Goal: Task Accomplishment & Management: Complete application form

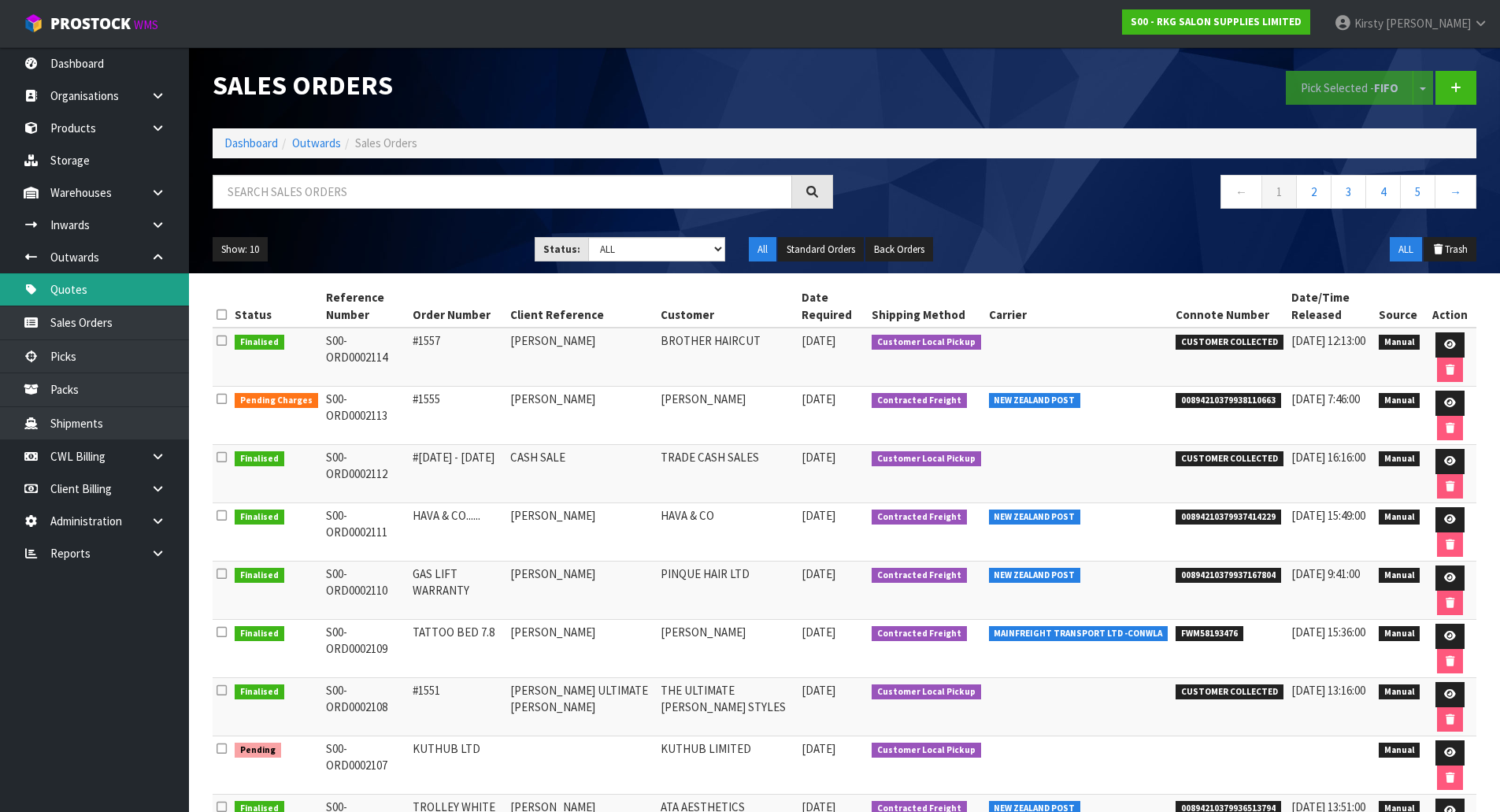
click at [66, 282] on link "Quotes" at bounding box center [94, 289] width 189 height 32
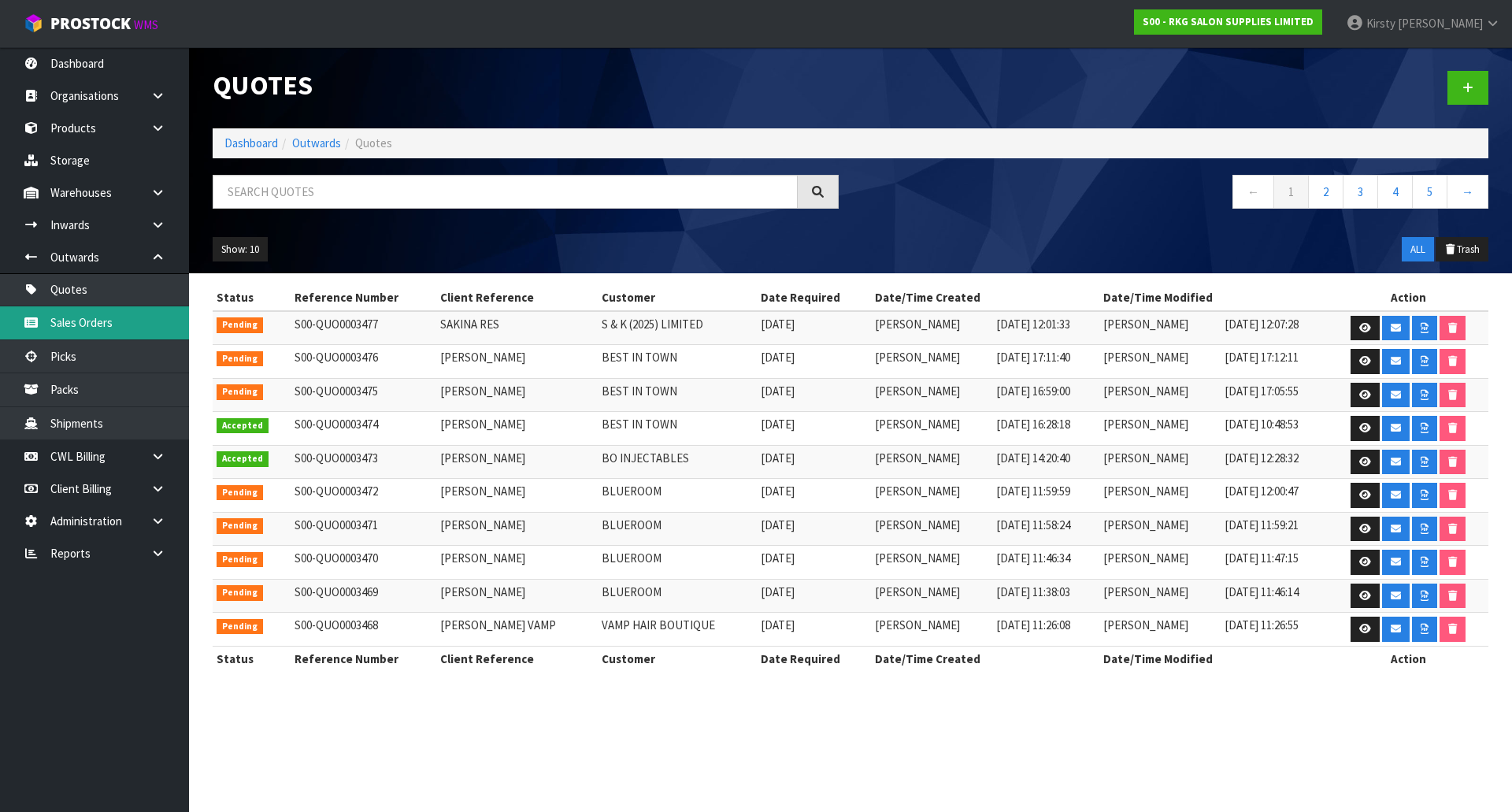
click at [59, 325] on link "Sales Orders" at bounding box center [94, 322] width 189 height 32
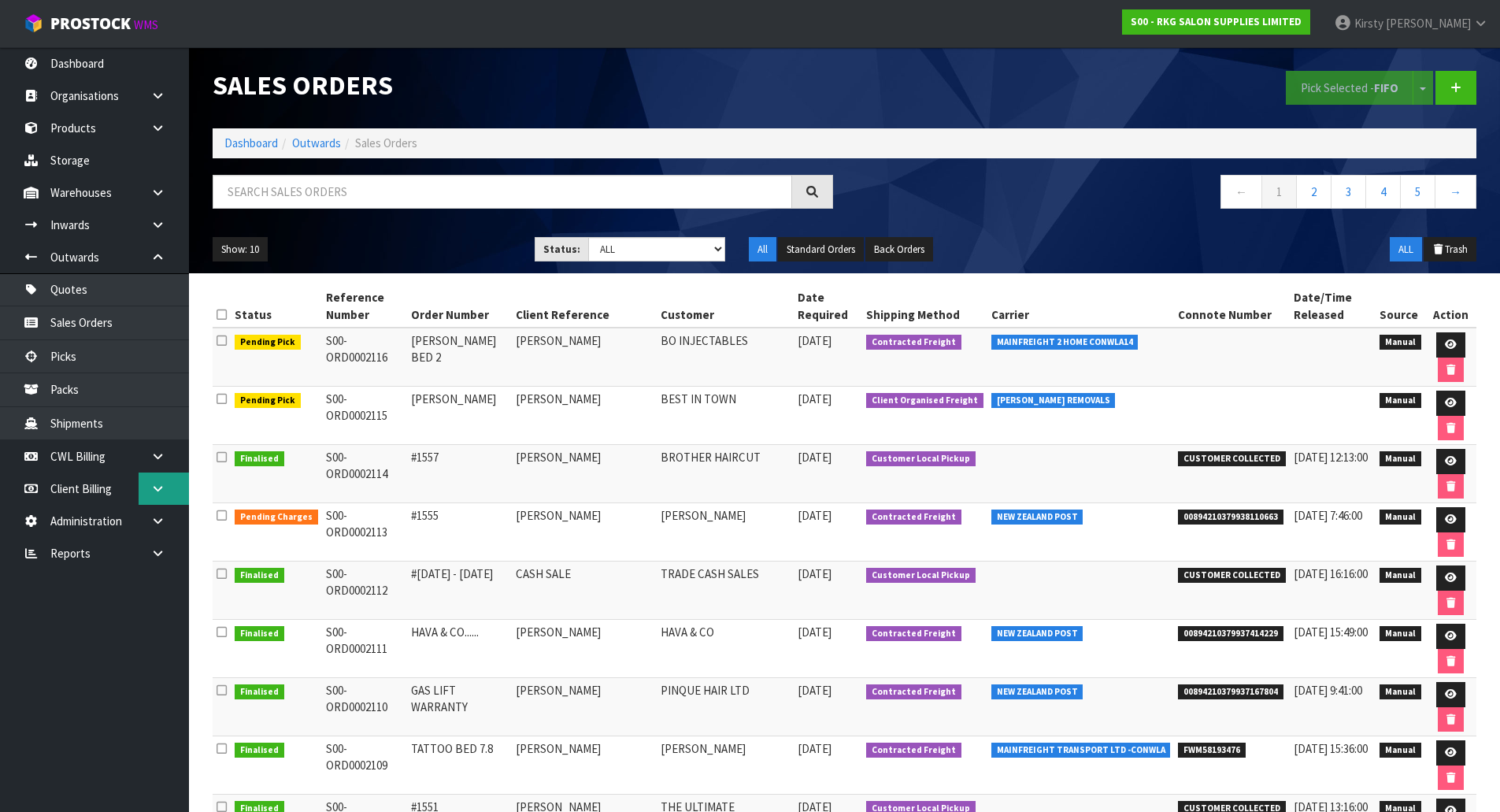
click at [160, 485] on icon at bounding box center [157, 488] width 15 height 12
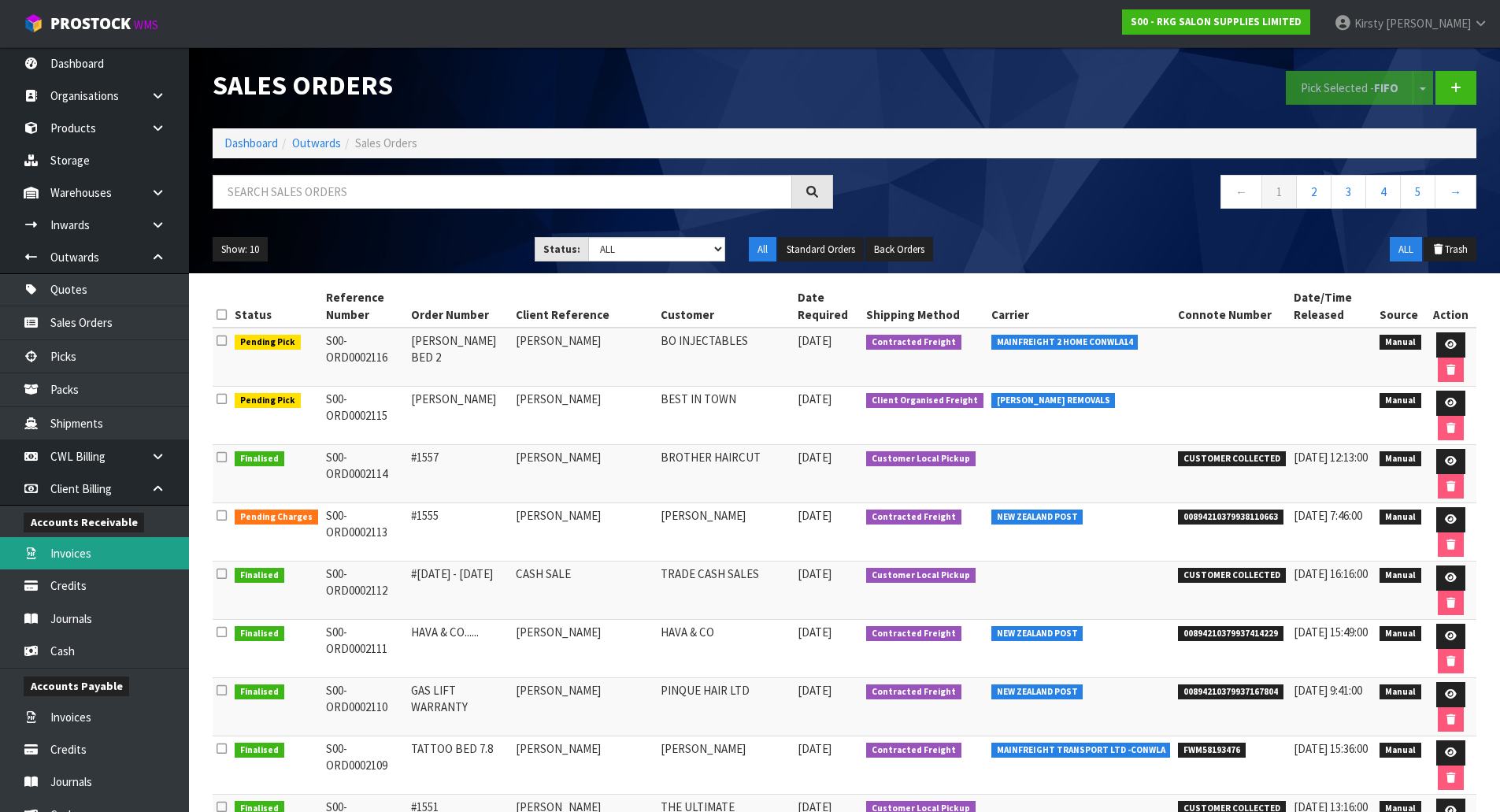
click at [79, 555] on link "Invoices" at bounding box center [94, 553] width 189 height 32
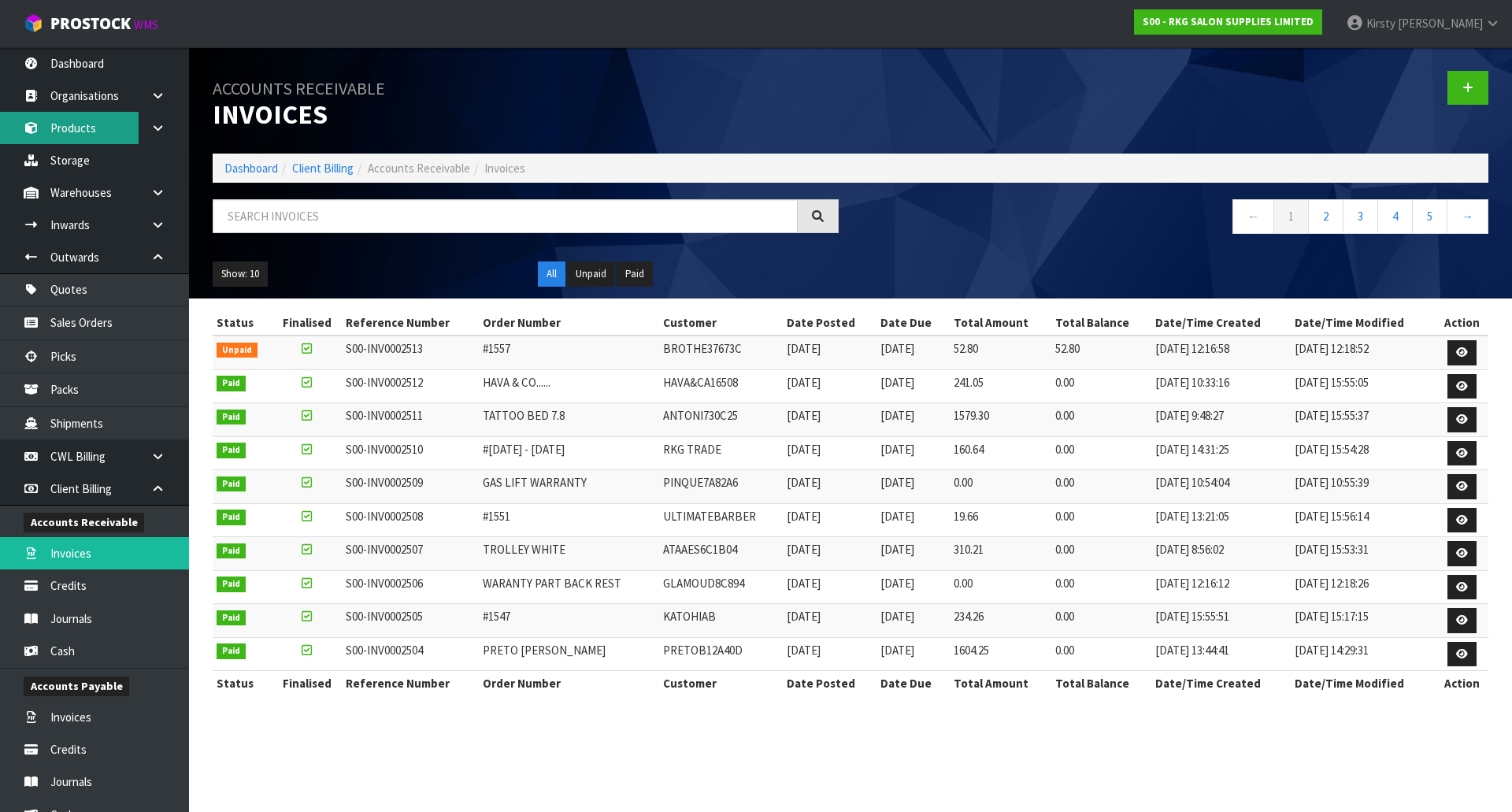
click at [69, 132] on link "Products" at bounding box center [94, 128] width 189 height 32
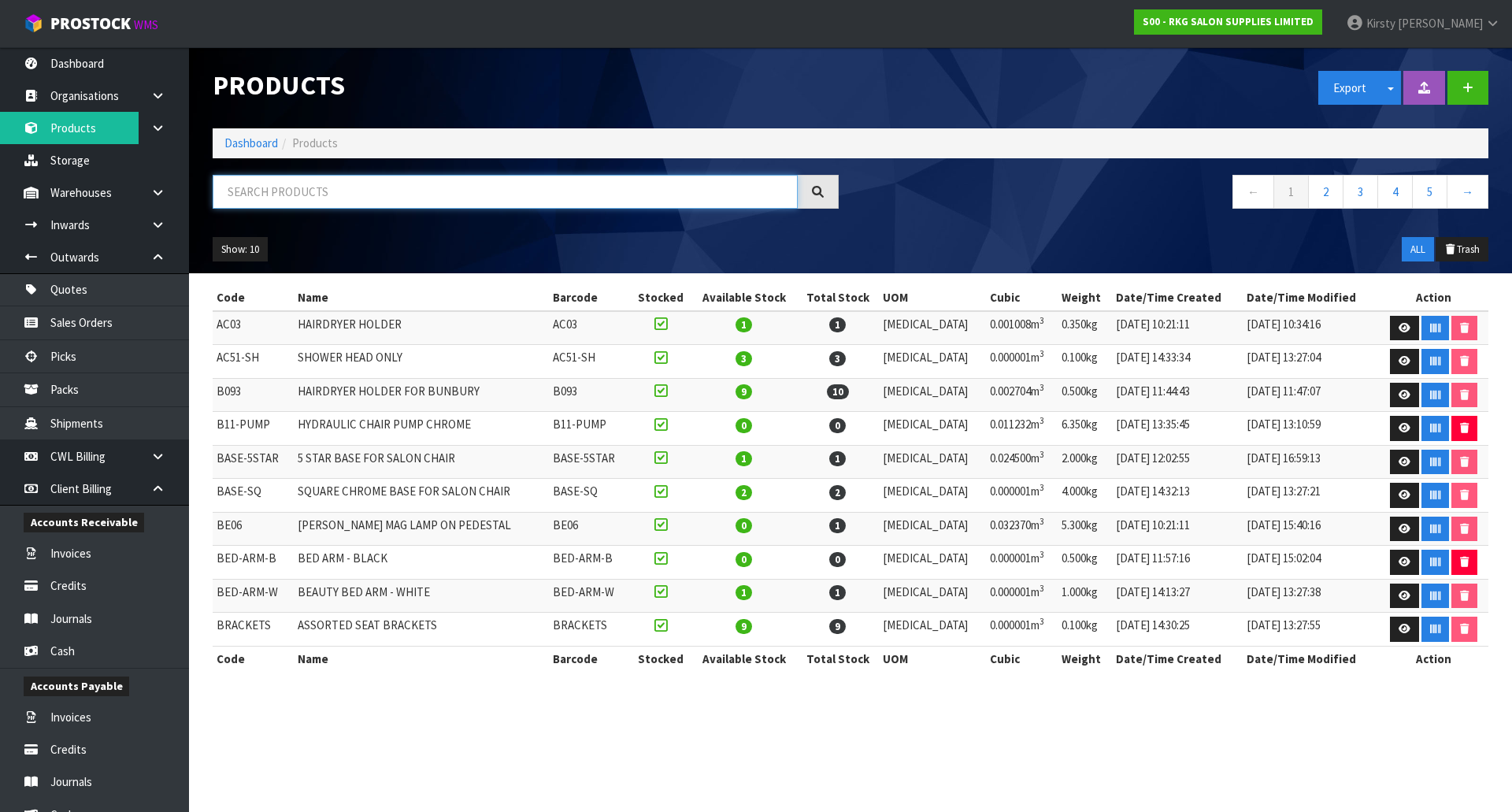
click at [240, 195] on input "text" at bounding box center [505, 192] width 586 height 33
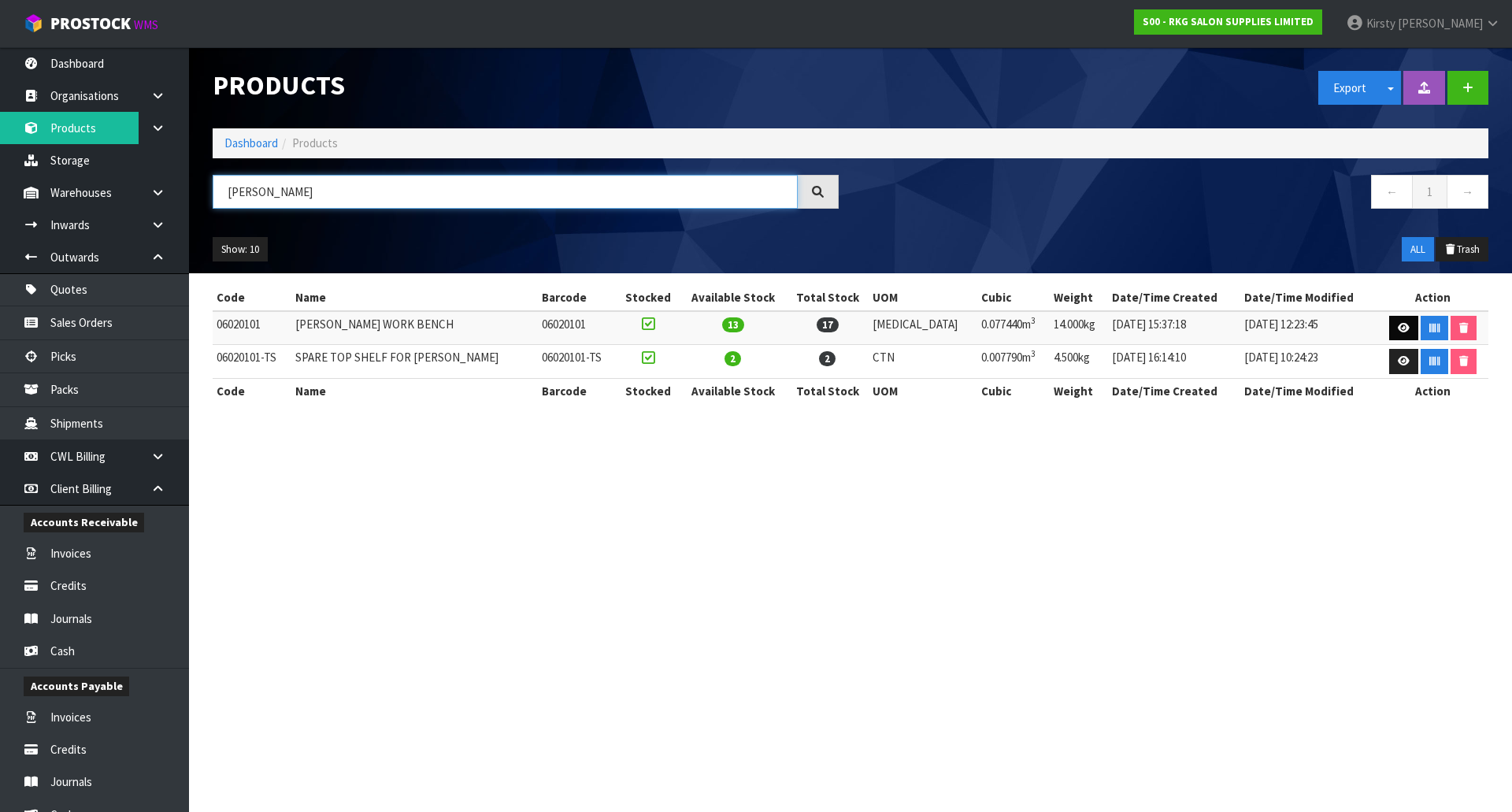
type input "[PERSON_NAME]"
click at [1398, 329] on icon at bounding box center [1404, 328] width 12 height 10
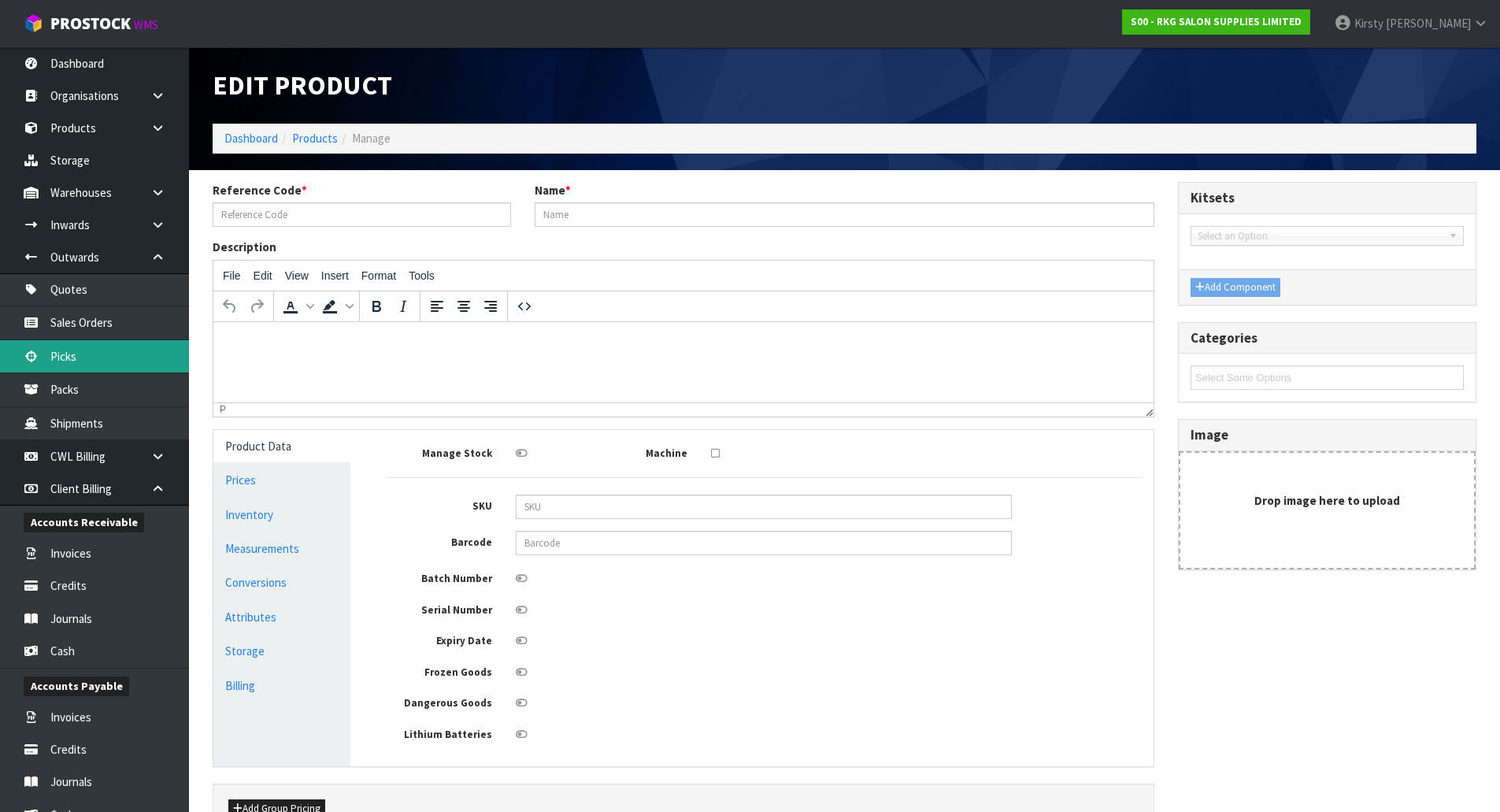
type input "06020101"
type input "[PERSON_NAME] WORK BENCH"
type input "06020101"
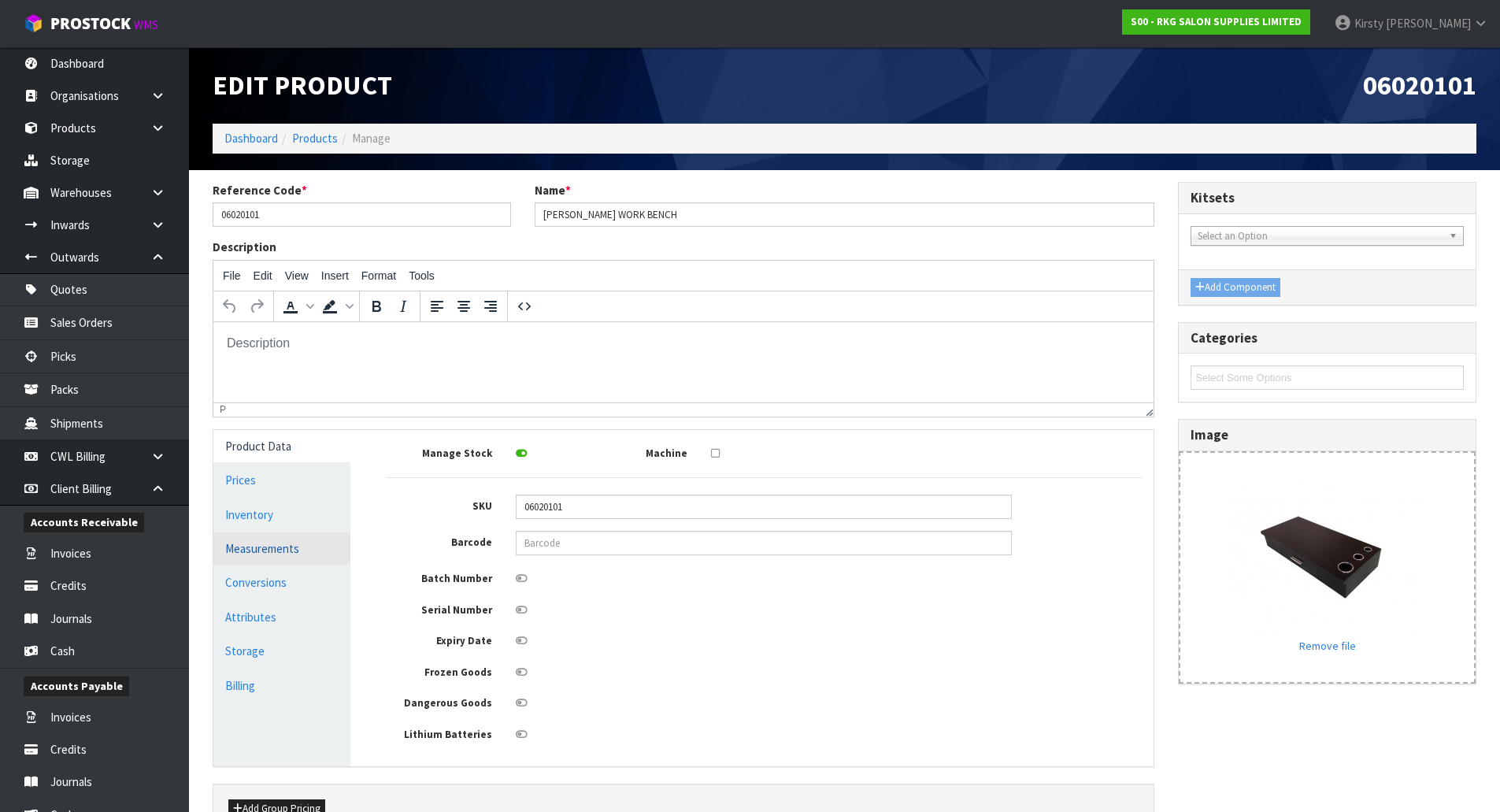
click at [248, 549] on link "Measurements" at bounding box center [281, 548] width 137 height 32
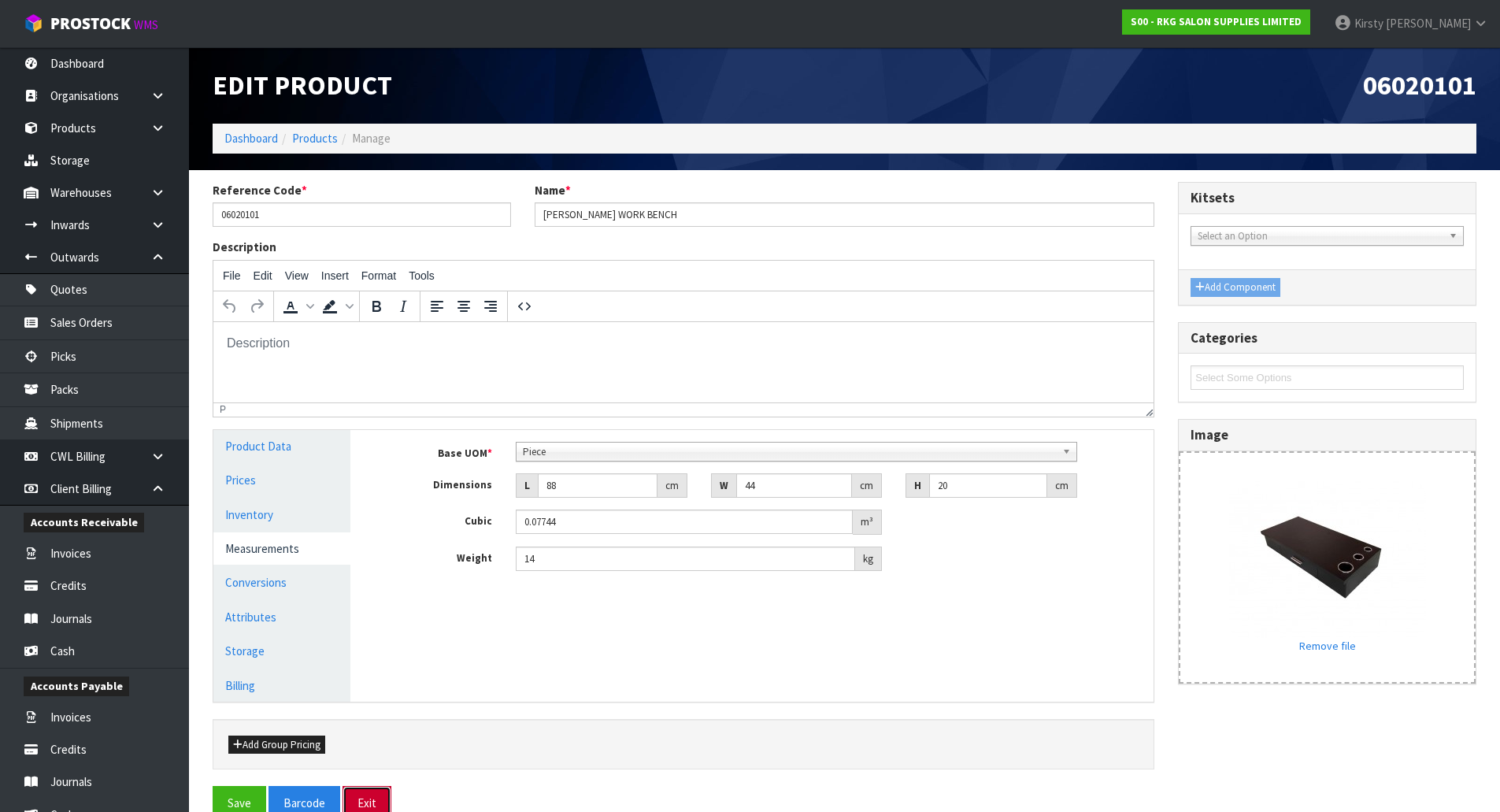
click at [375, 794] on button "Exit" at bounding box center [367, 803] width 49 height 33
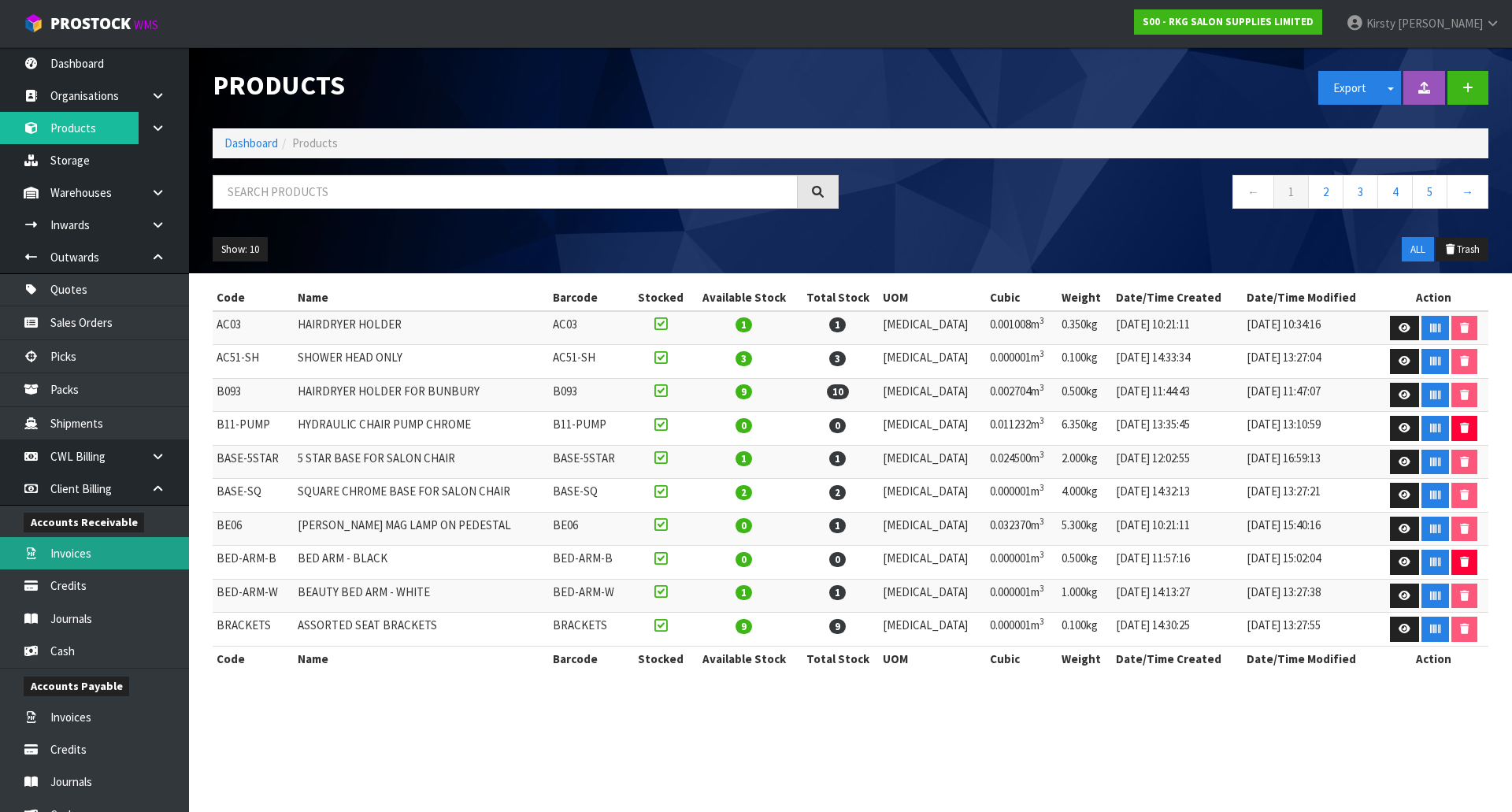
click at [87, 556] on link "Invoices" at bounding box center [94, 553] width 189 height 32
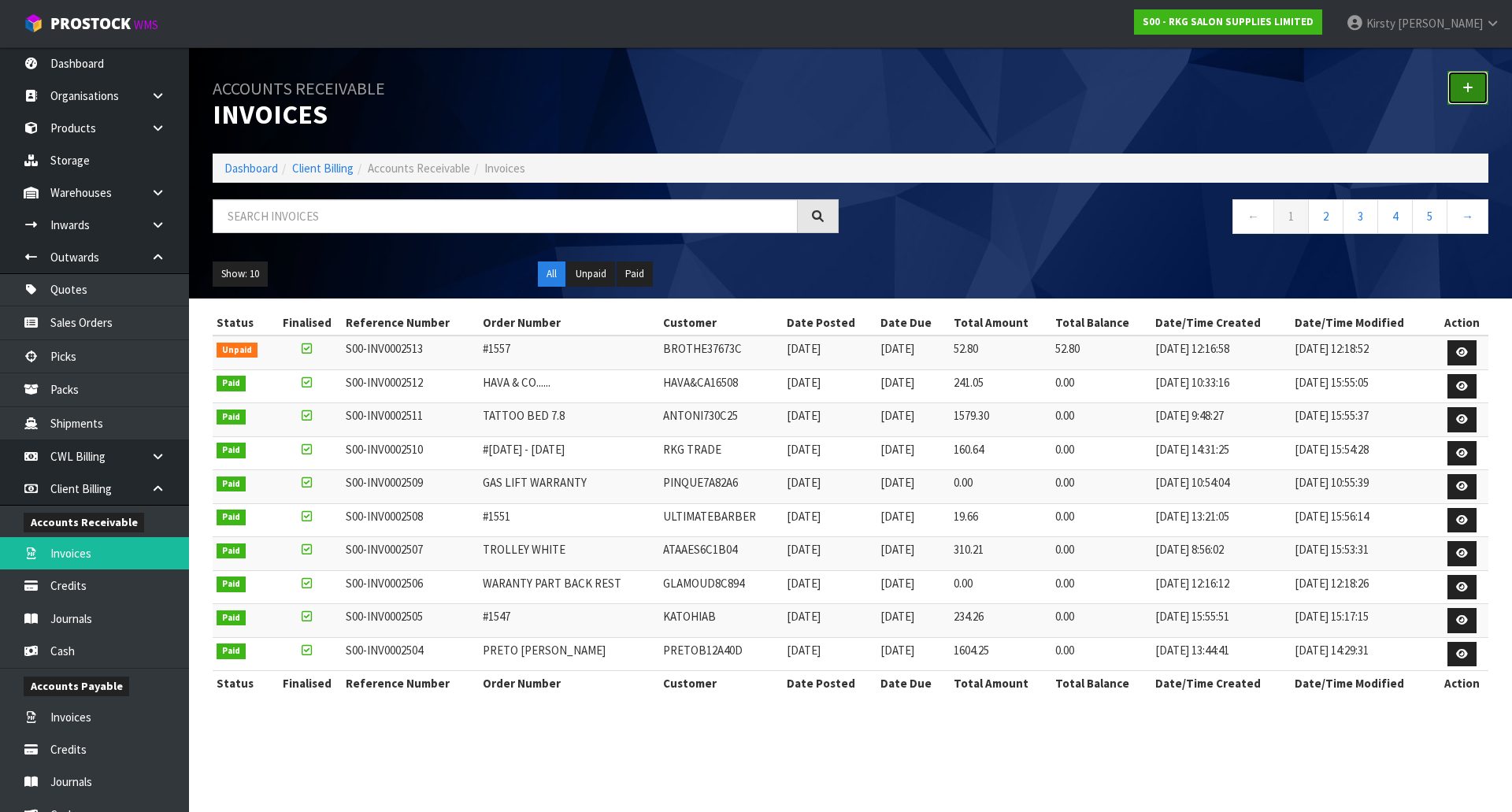
click at [1468, 90] on icon at bounding box center [1468, 88] width 11 height 12
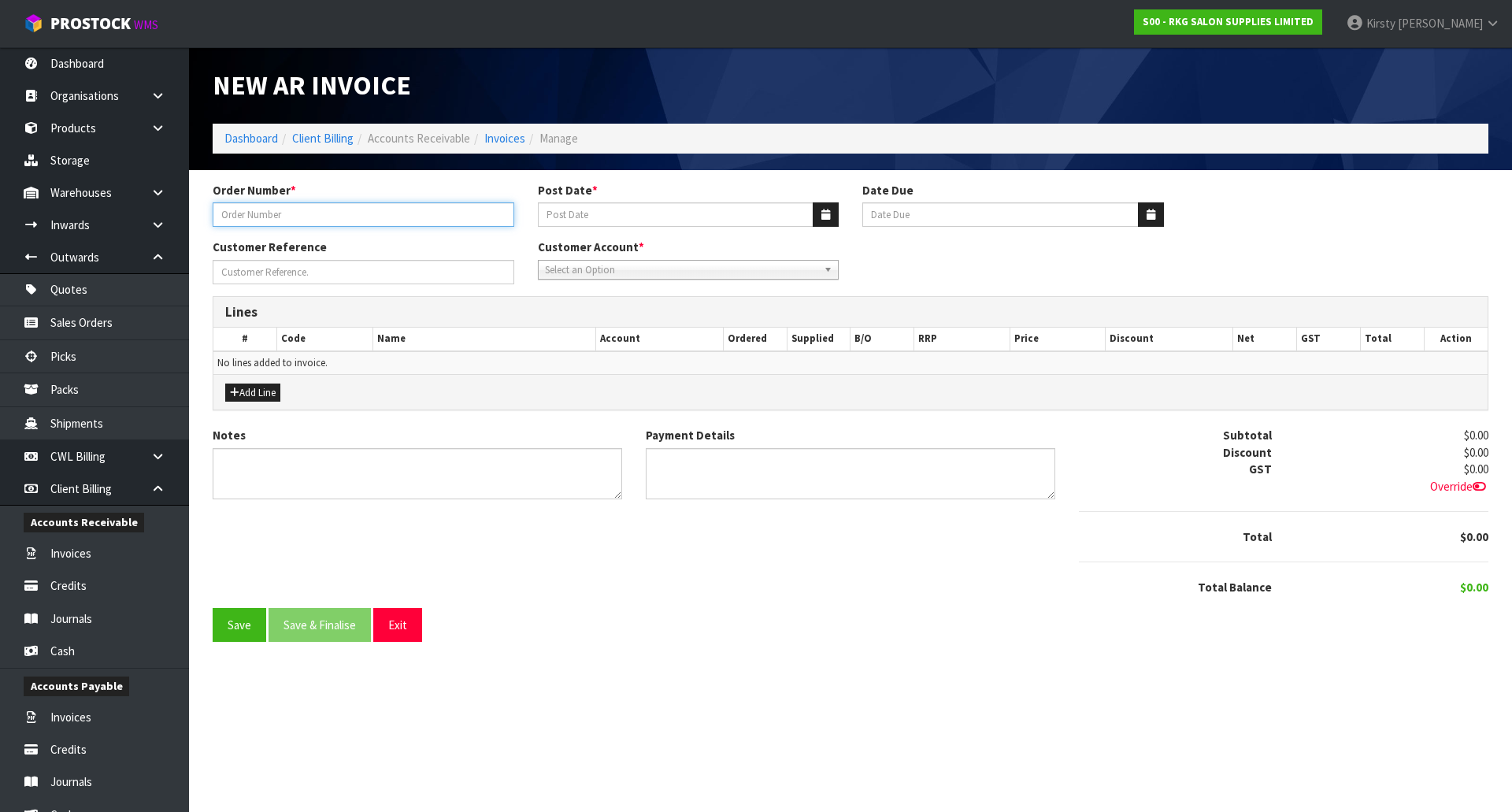
click at [302, 212] on input "text" at bounding box center [363, 215] width 301 height 25
type input "[PERSON_NAME]"
click at [838, 215] on button "button" at bounding box center [826, 215] width 26 height 25
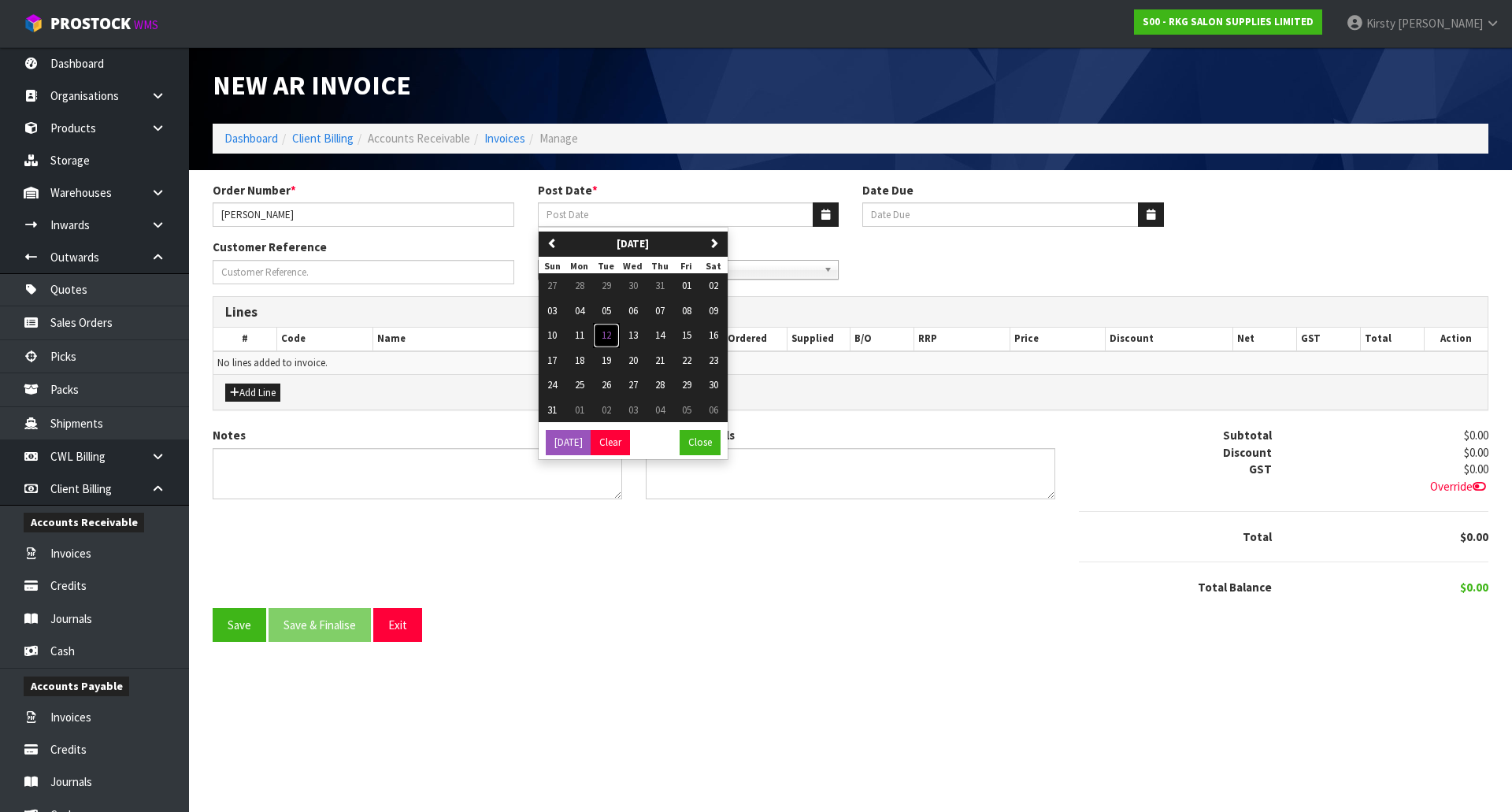
click at [608, 335] on span "12" at bounding box center [606, 336] width 10 height 14
type input "[DATE]"
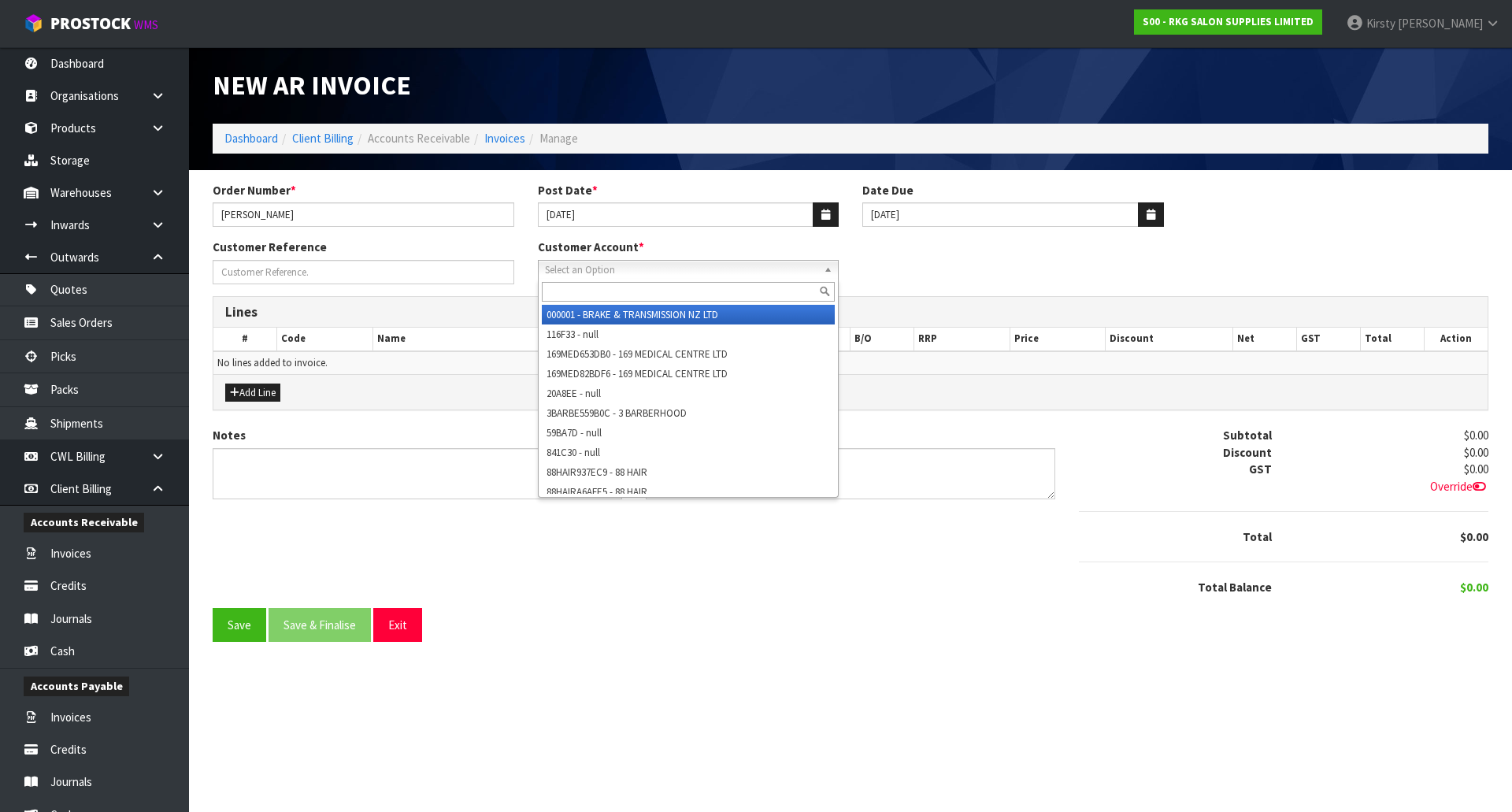
click at [553, 270] on span "Select an Option" at bounding box center [682, 270] width 274 height 19
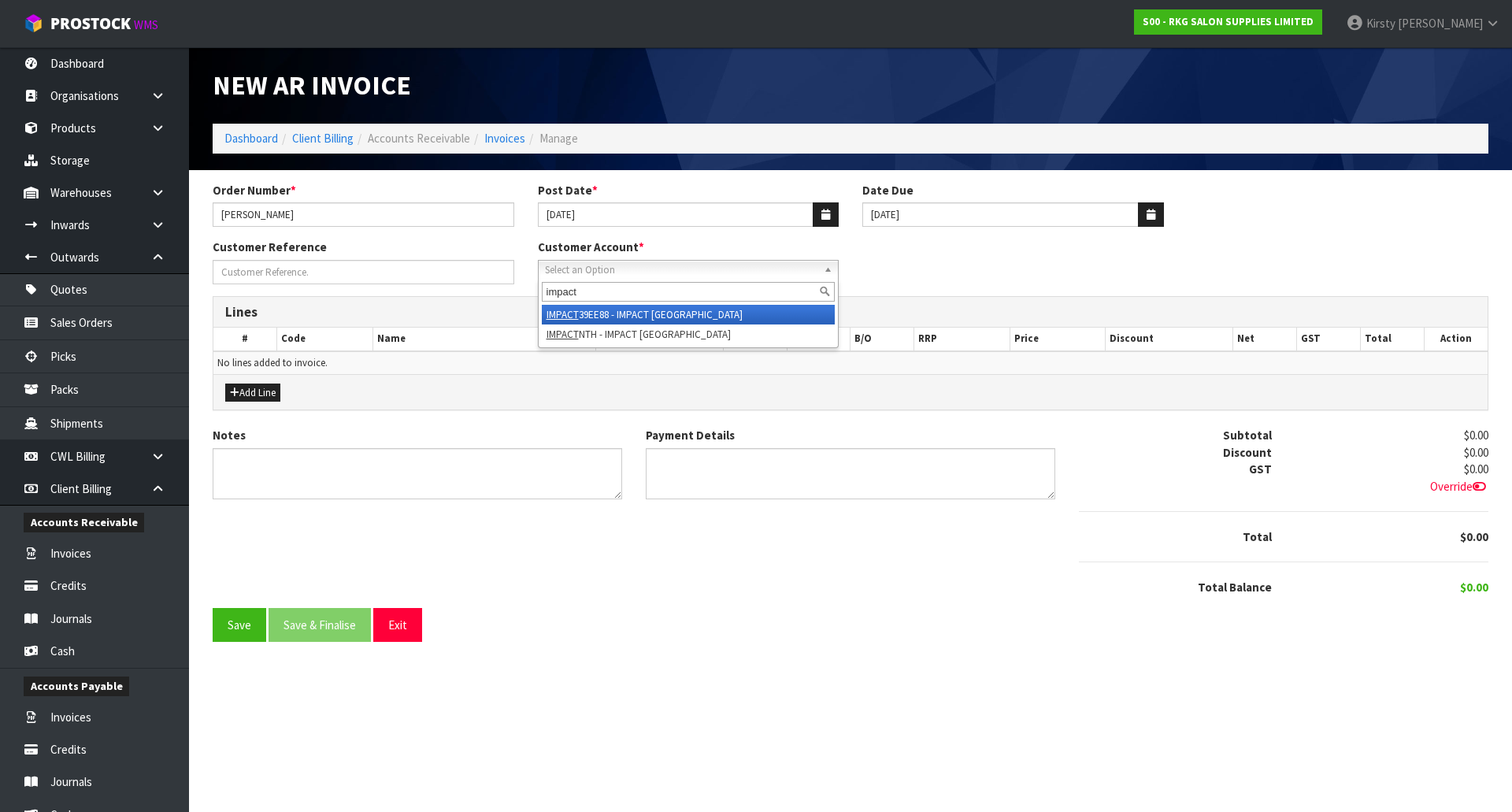
type input "impact"
click at [572, 311] on em "IMPACT" at bounding box center [562, 315] width 32 height 14
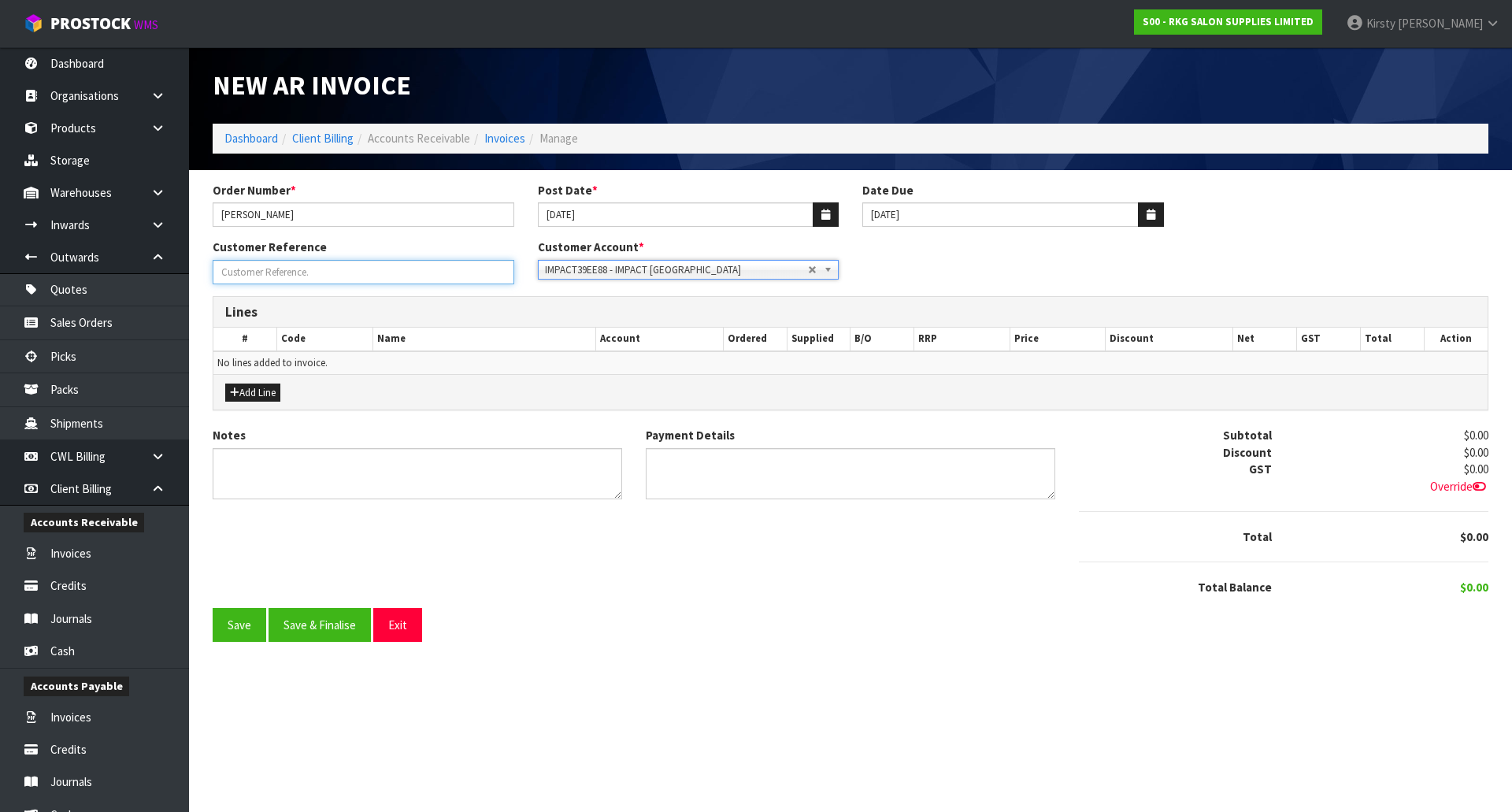
click at [356, 273] on input "Order Number *" at bounding box center [363, 272] width 301 height 25
type input "WORKSTATIONS"
click at [251, 391] on button "Add Line" at bounding box center [253, 393] width 55 height 19
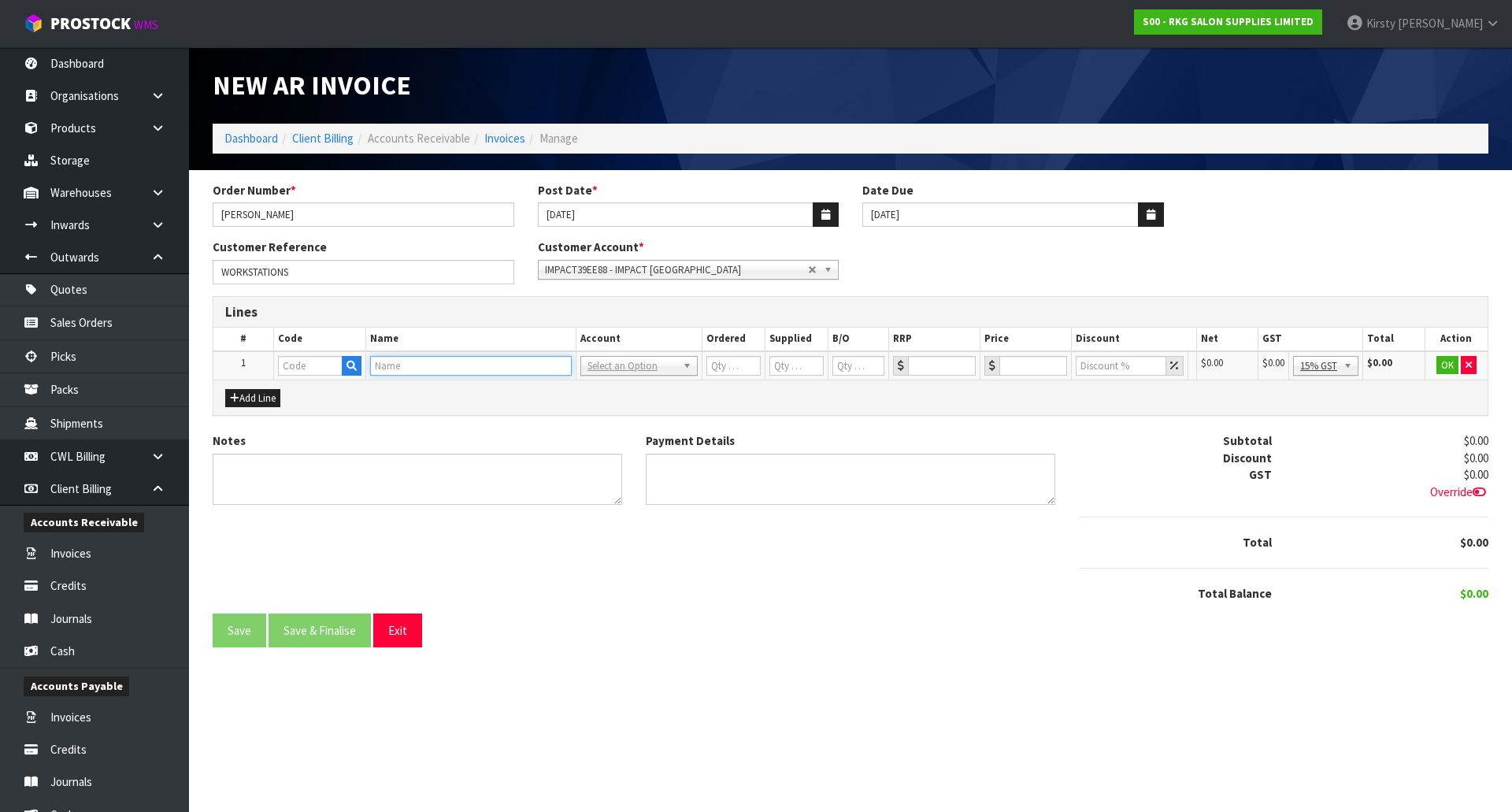
click at [395, 369] on input "text" at bounding box center [471, 366] width 202 height 20
type input "[PERSON_NAME]"
click at [411, 393] on strong "[PERSON_NAME]" at bounding box center [431, 392] width 90 height 15
type input "[PERSON_NAME] WORK BENCH"
type input "0"
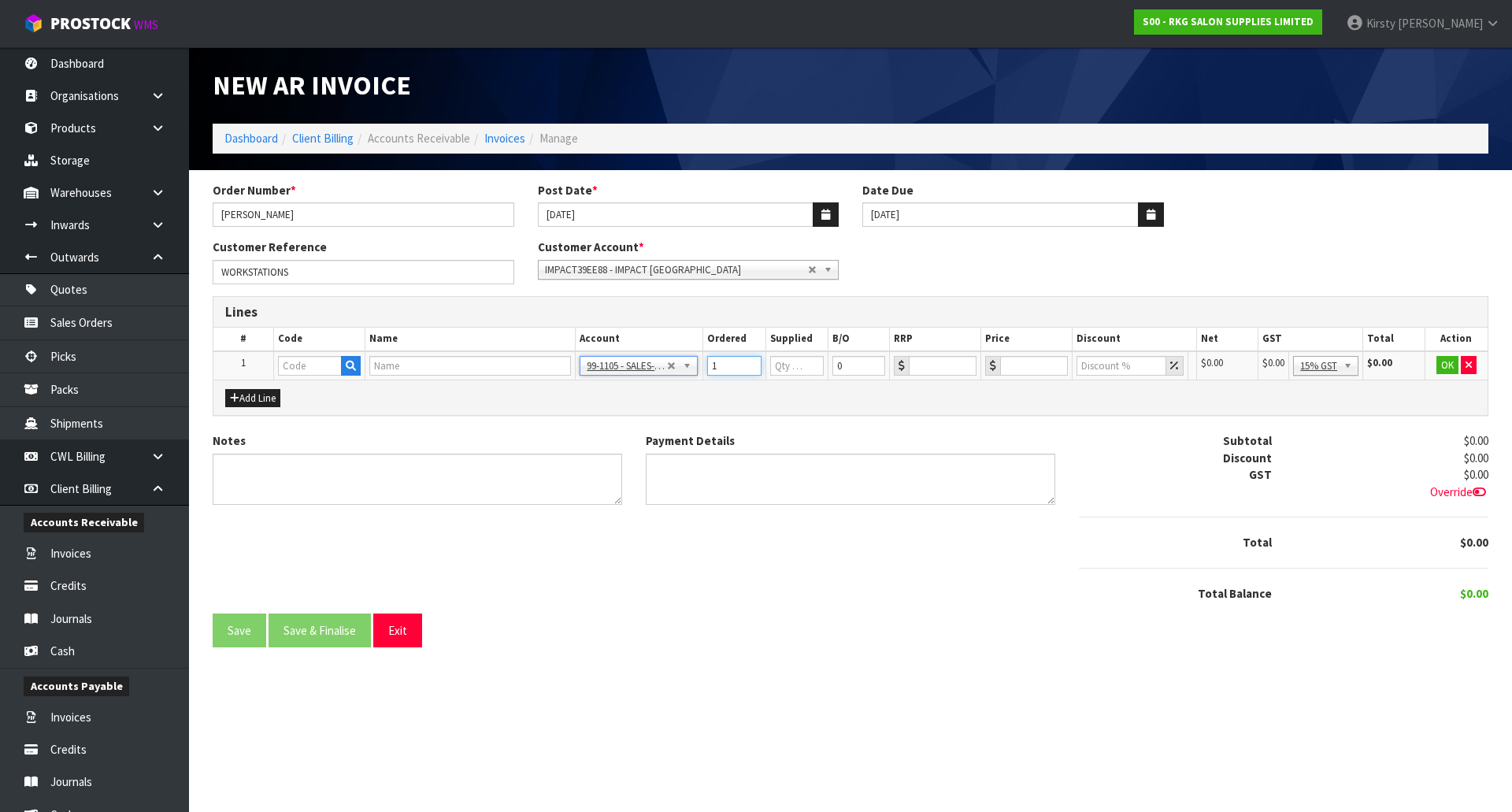
click at [751, 359] on input "1" at bounding box center [734, 366] width 54 height 20
type input "2"
click at [751, 359] on input "2" at bounding box center [734, 366] width 54 height 20
click at [814, 360] on input "1" at bounding box center [797, 366] width 54 height 20
type input "2"
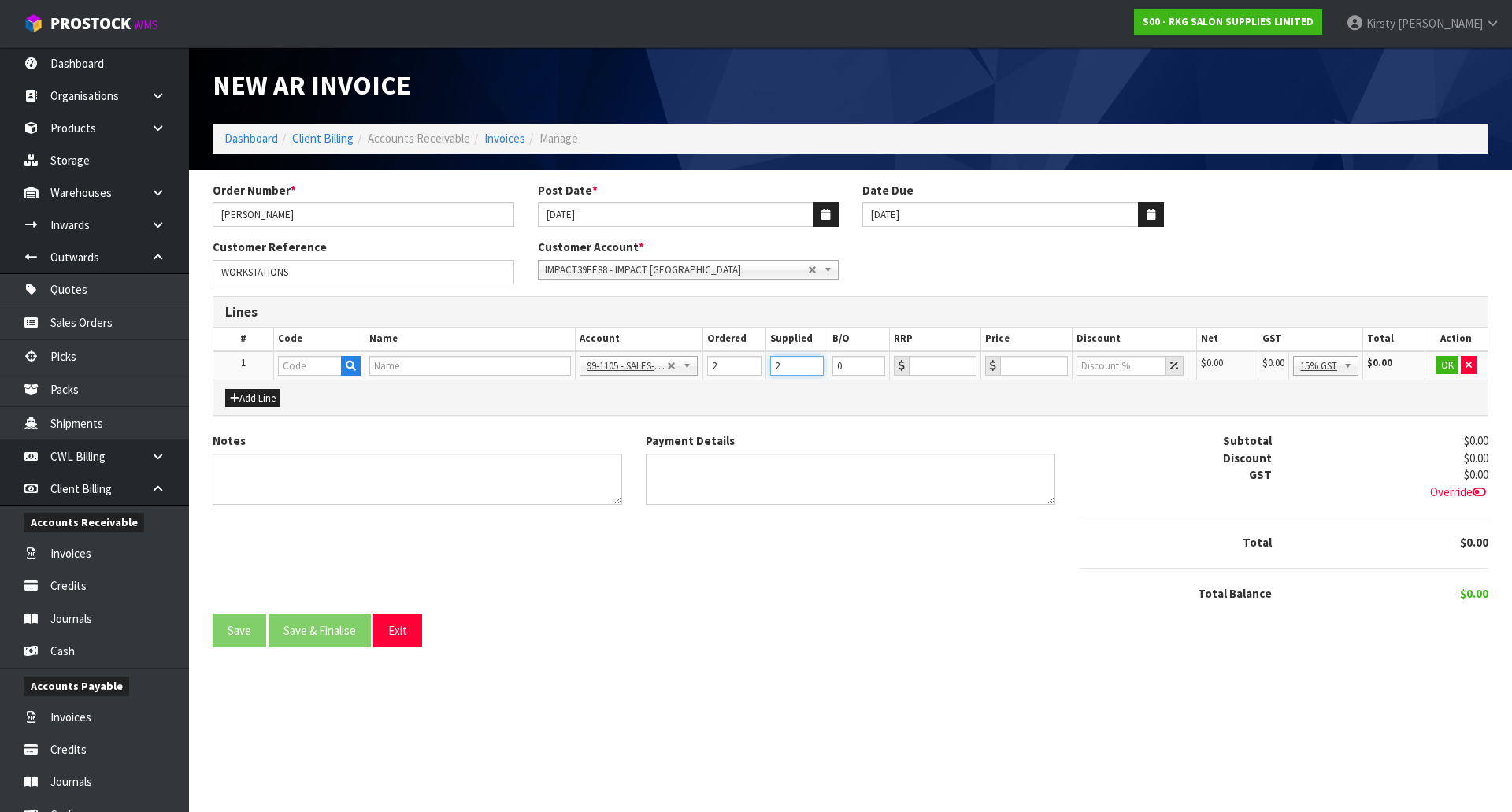
click at [814, 360] on input "2" at bounding box center [797, 366] width 54 height 20
click at [1469, 366] on icon "button" at bounding box center [1469, 365] width 6 height 10
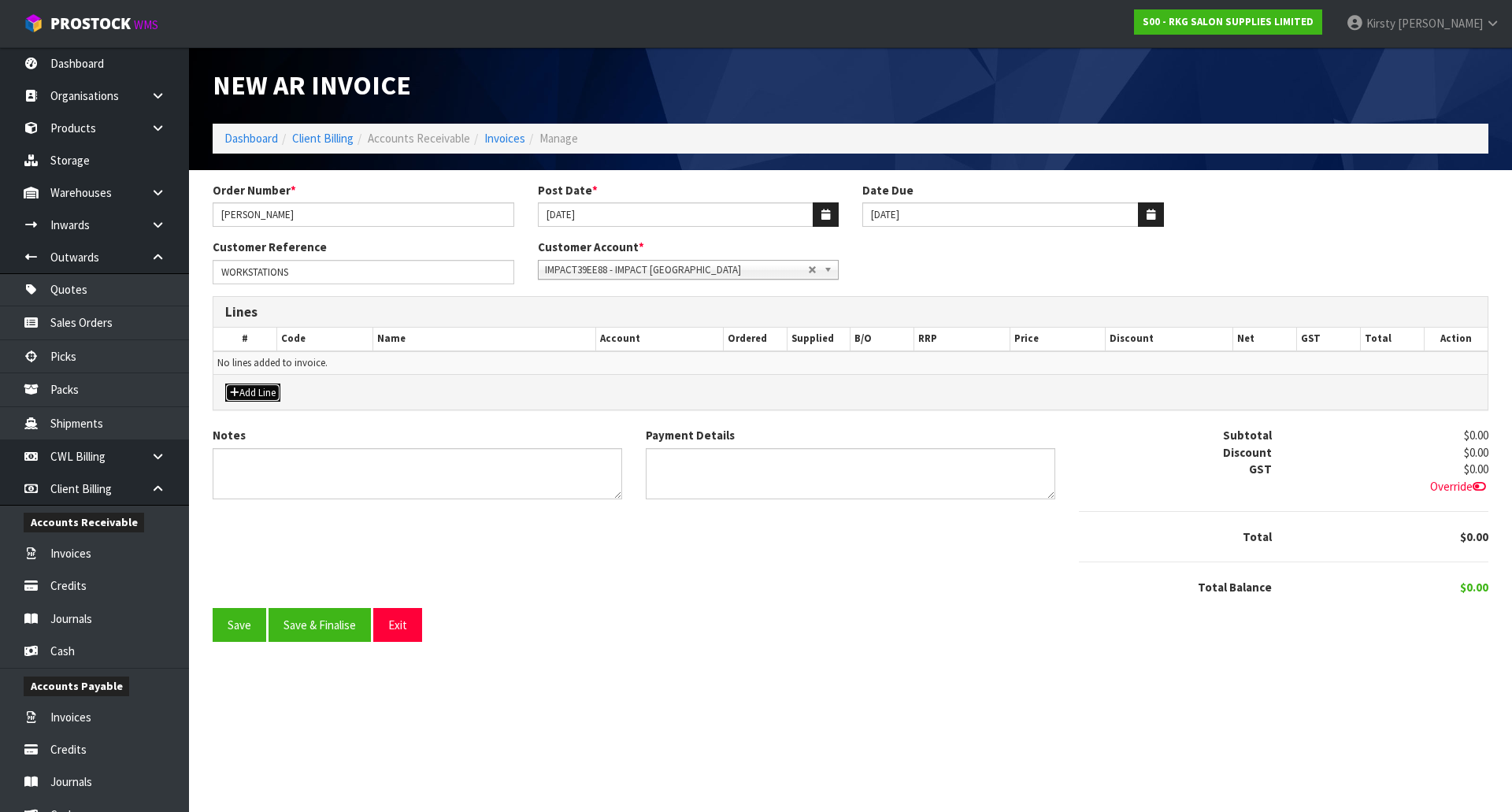
click at [242, 388] on button "Add Line" at bounding box center [253, 393] width 55 height 19
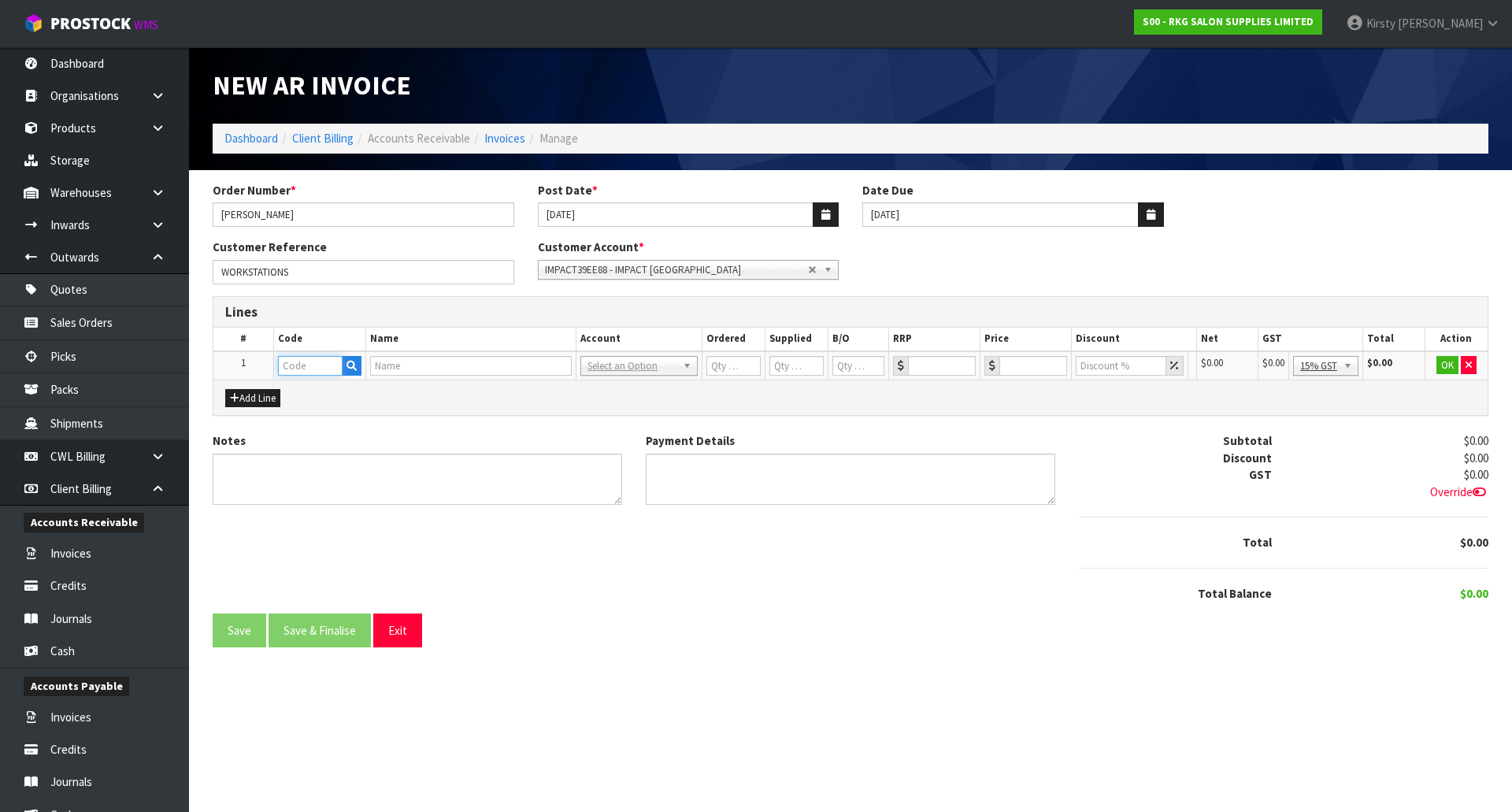
click at [305, 365] on input "text" at bounding box center [309, 366] width 64 height 20
type input "06020101"
click at [318, 386] on strong "06020101" at bounding box center [319, 392] width 50 height 15
type input "06020101"
type input "[PERSON_NAME] WORK BENCH"
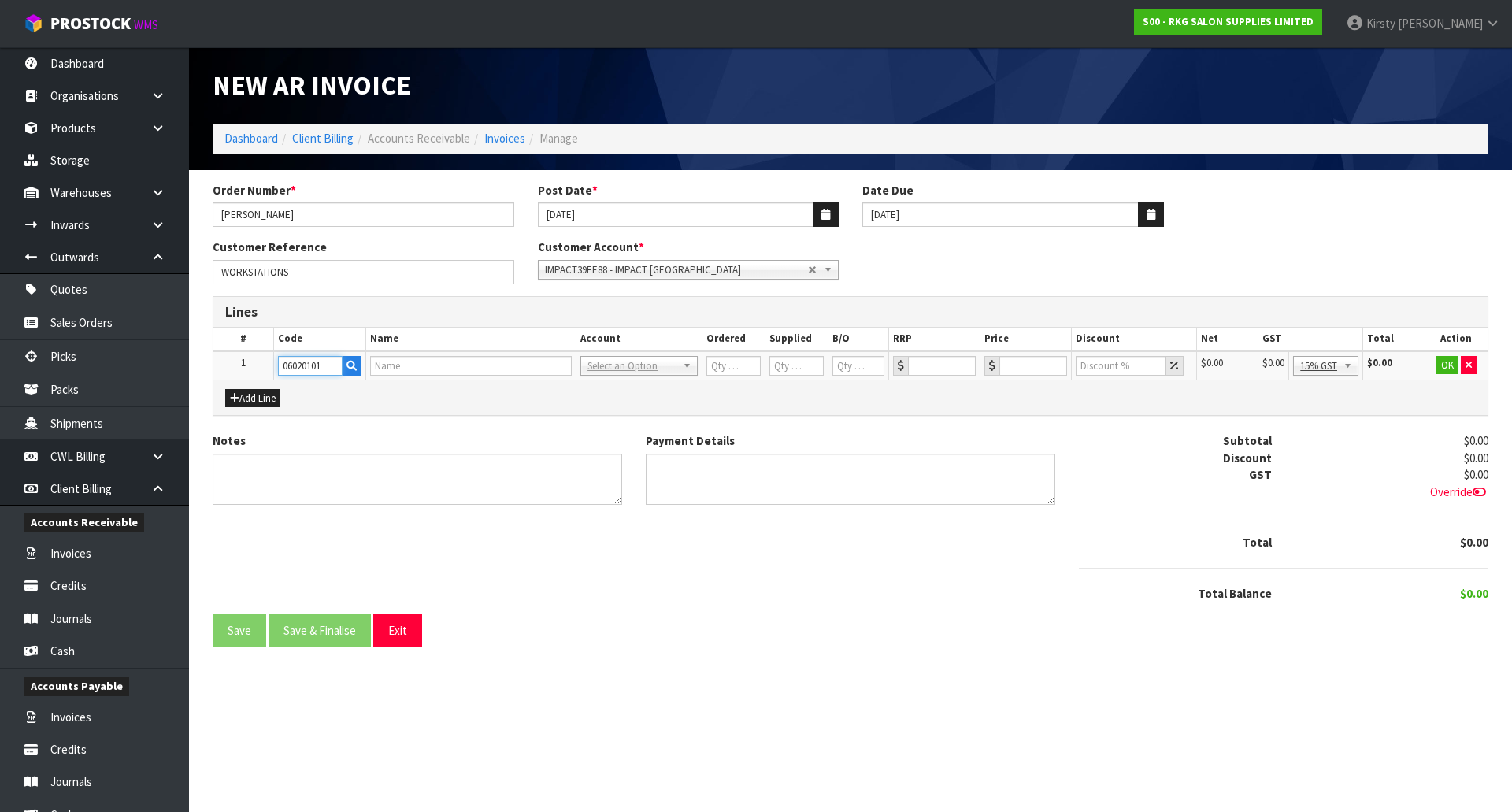
type input "1"
type input "0"
type input "179"
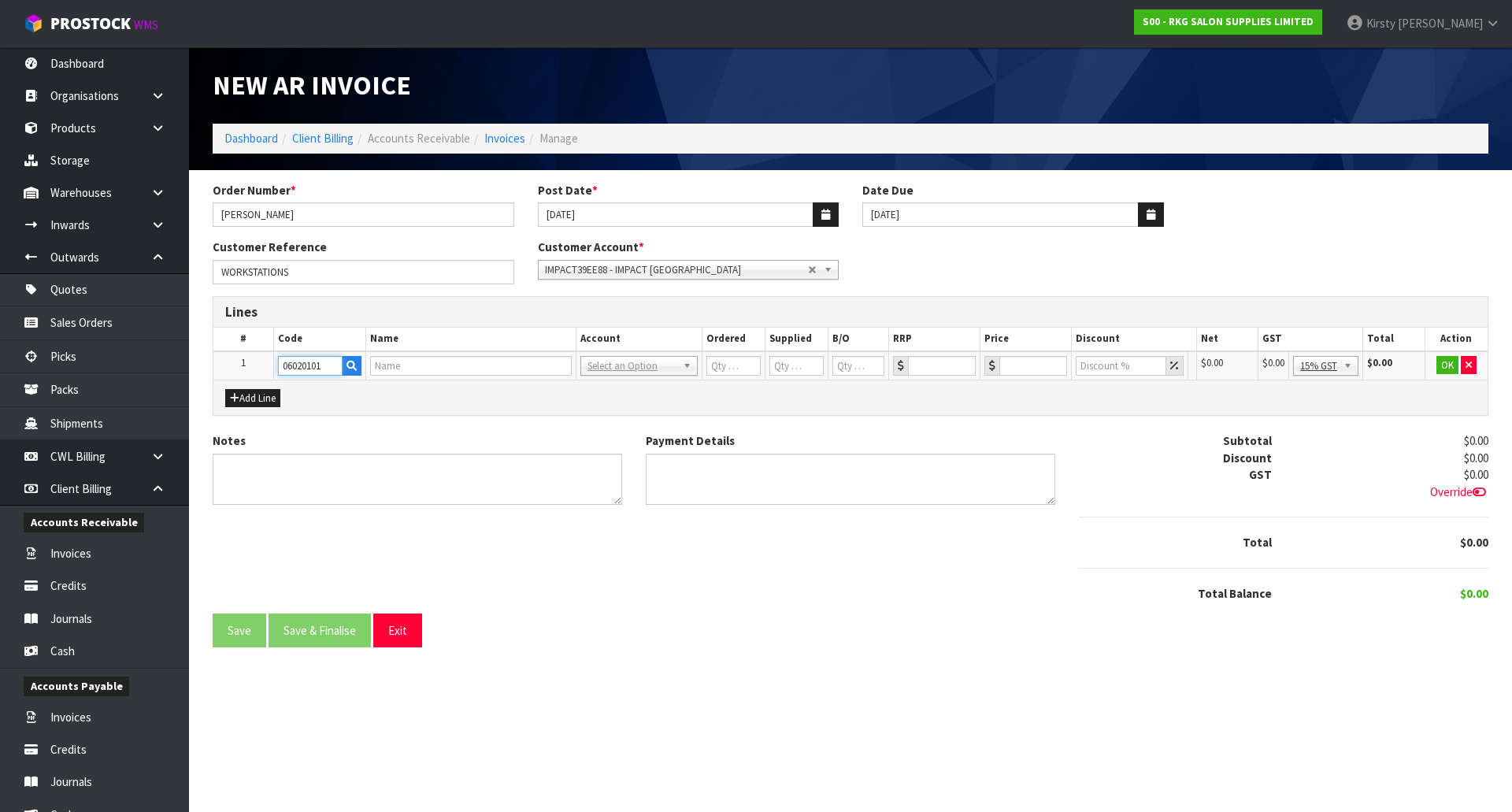
type input "0"
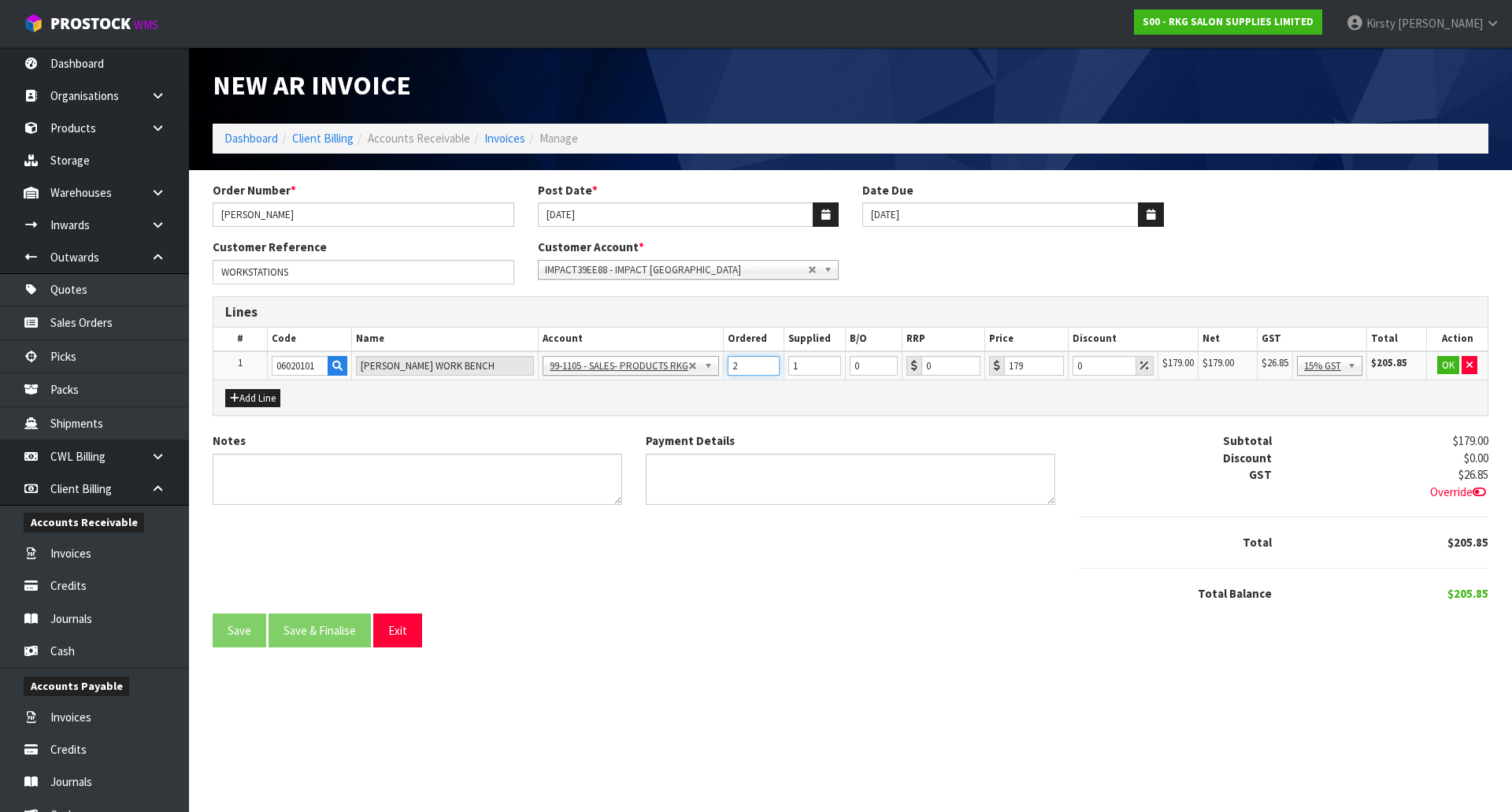
type input "2"
click at [772, 360] on input "2" at bounding box center [753, 366] width 52 height 20
type input "2"
click at [830, 361] on input "2" at bounding box center [815, 366] width 53 height 20
click at [1076, 366] on input "0" at bounding box center [1104, 366] width 64 height 20
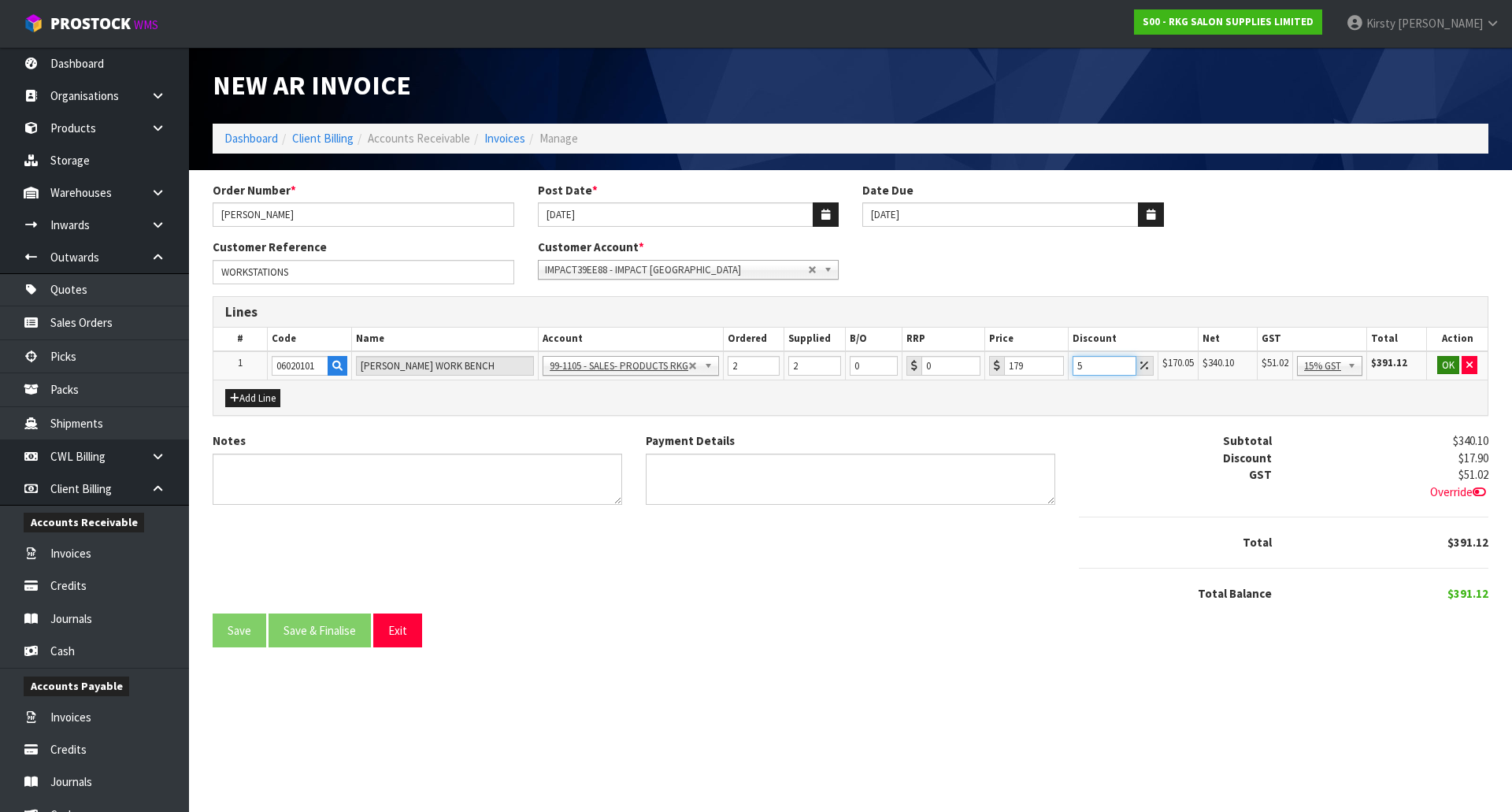
type input "5"
click at [1449, 360] on button "OK" at bounding box center [1448, 365] width 22 height 19
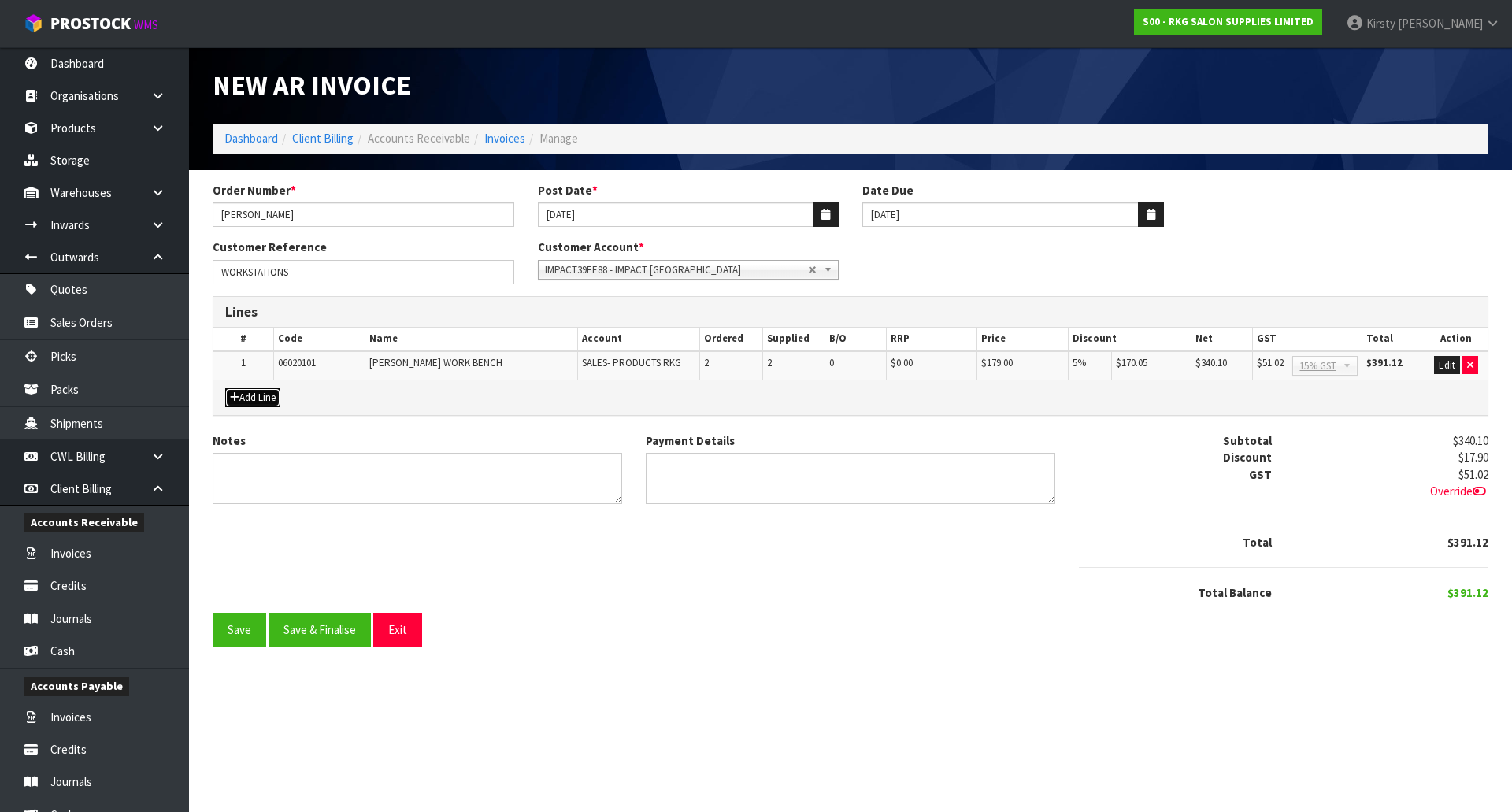
click at [263, 395] on button "Add Line" at bounding box center [253, 397] width 55 height 19
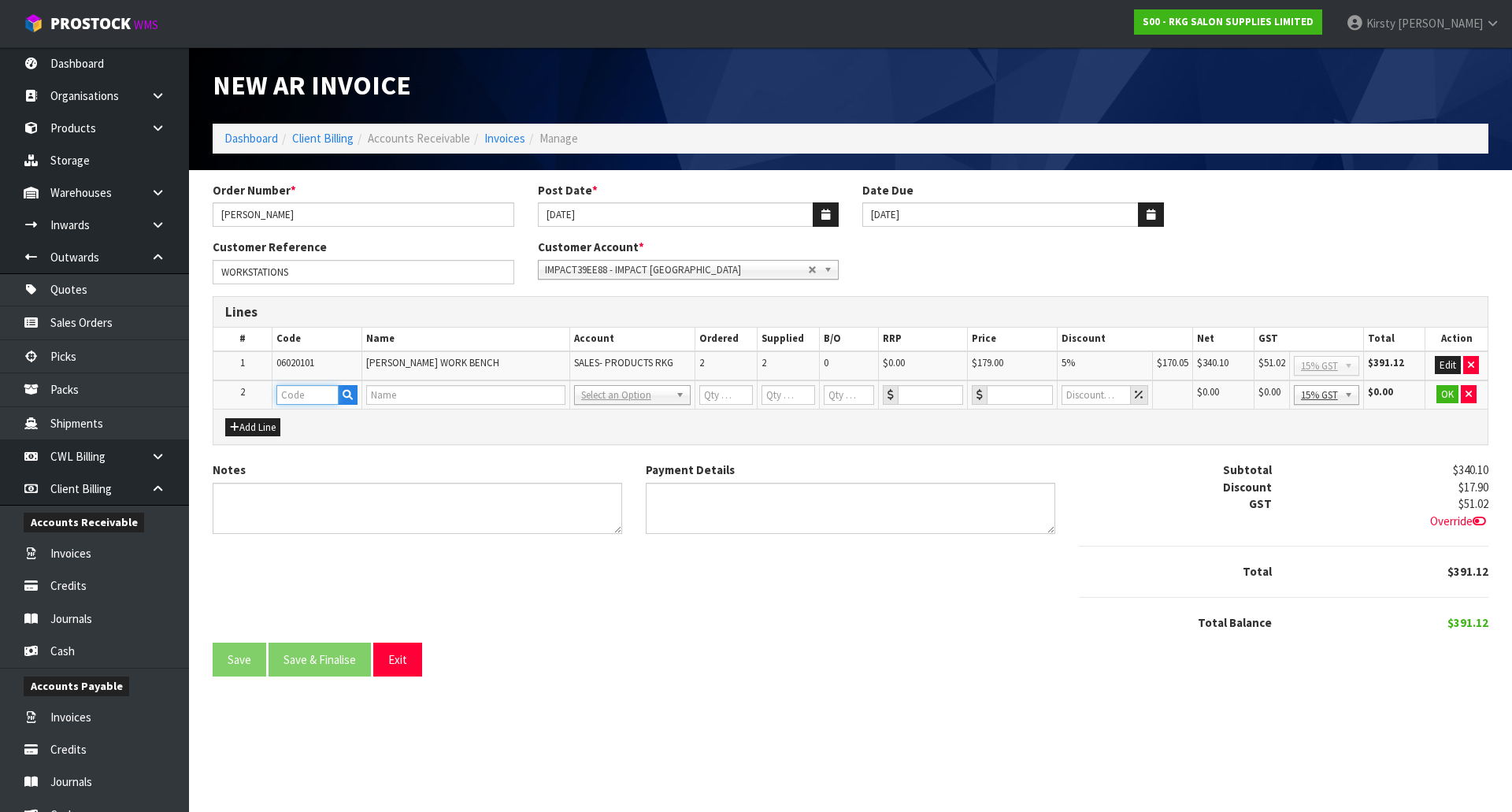
click at [297, 402] on input "text" at bounding box center [308, 395] width 63 height 20
type input "FREIGHT"
type input "1"
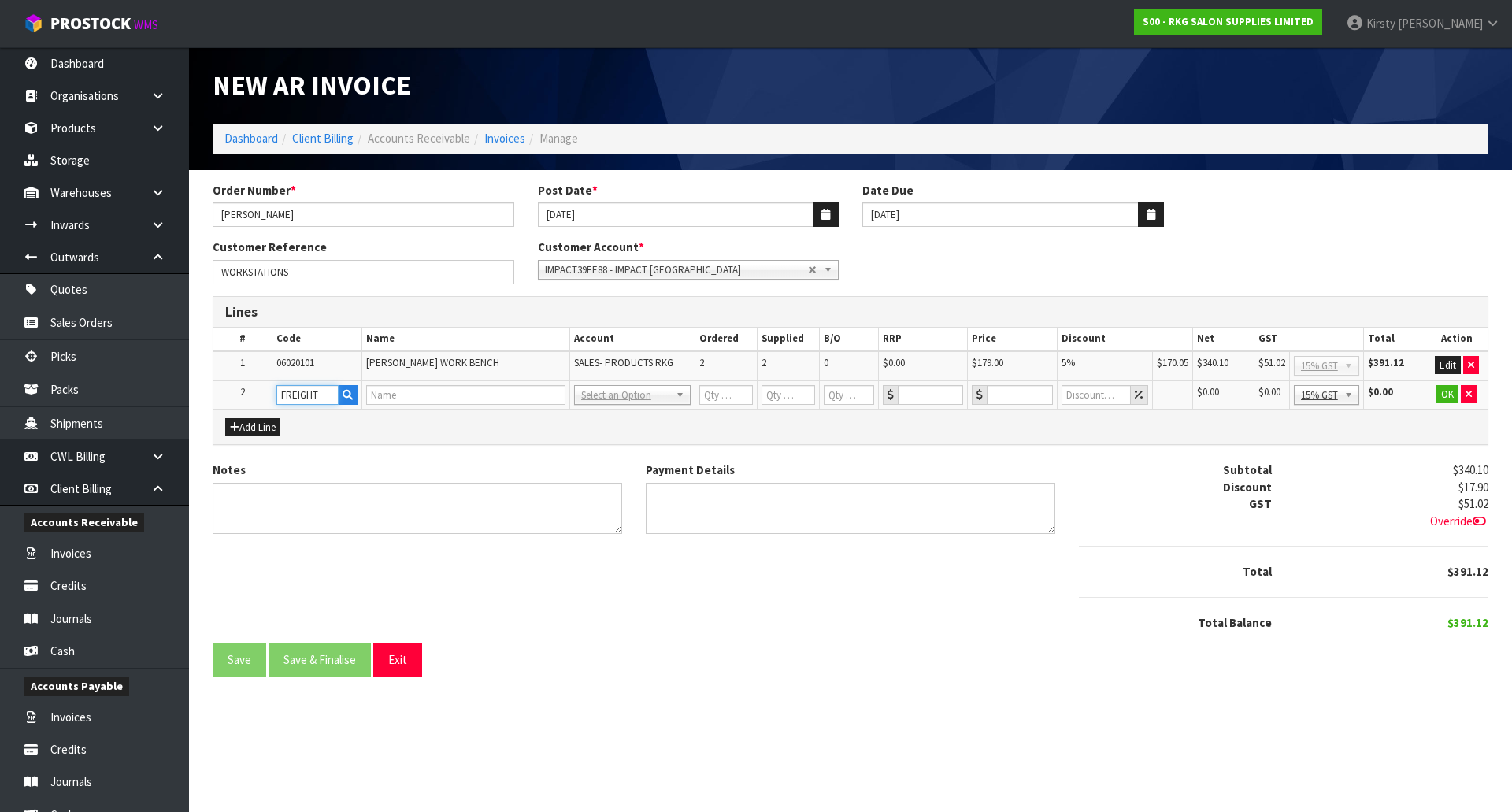
type input "0"
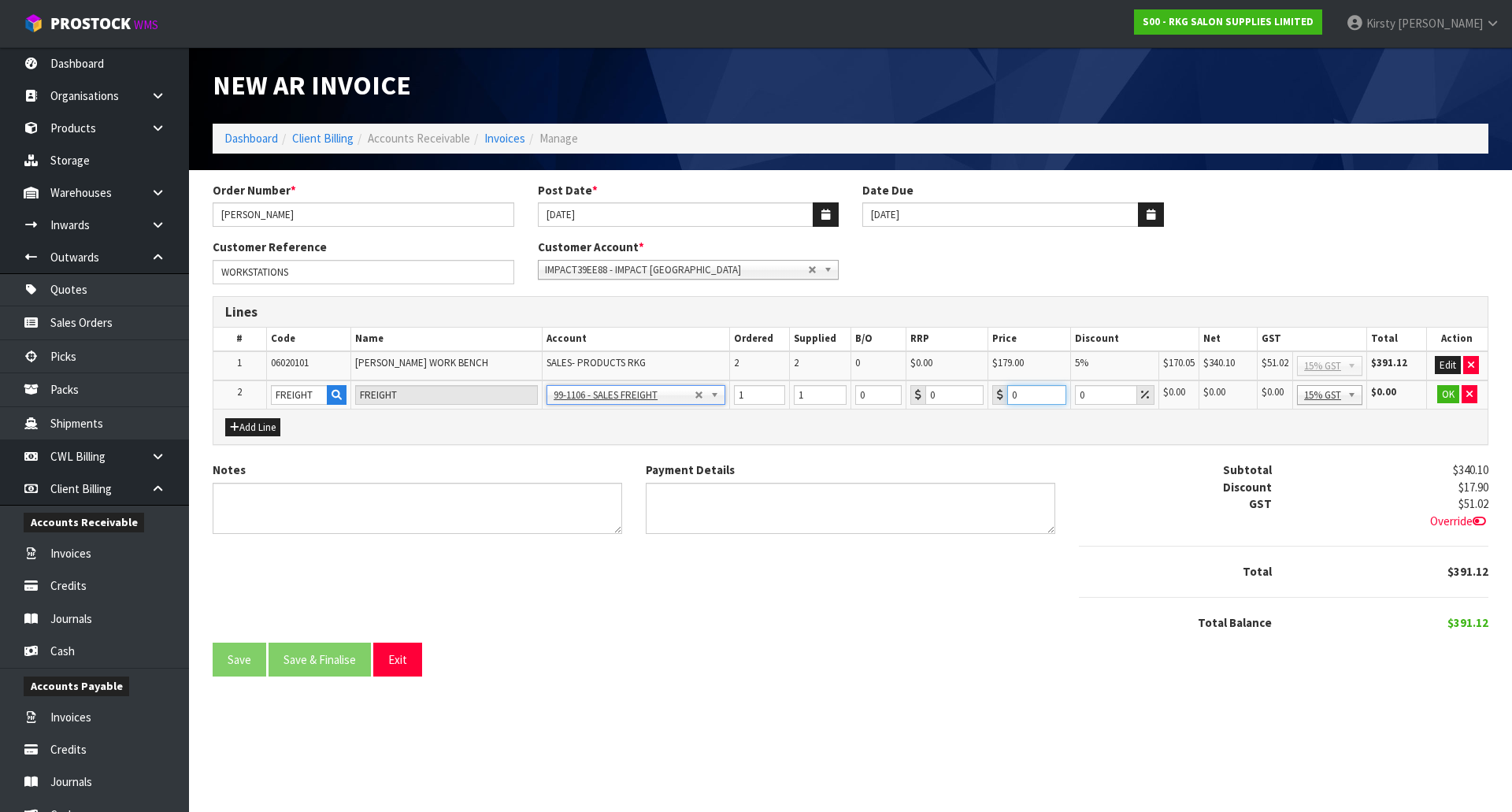
drag, startPoint x: 1018, startPoint y: 391, endPoint x: 988, endPoint y: 396, distance: 30.4
click at [992, 396] on div "0" at bounding box center [1030, 395] width 75 height 20
type input "60.50"
click at [1451, 391] on button "OK" at bounding box center [1448, 394] width 22 height 19
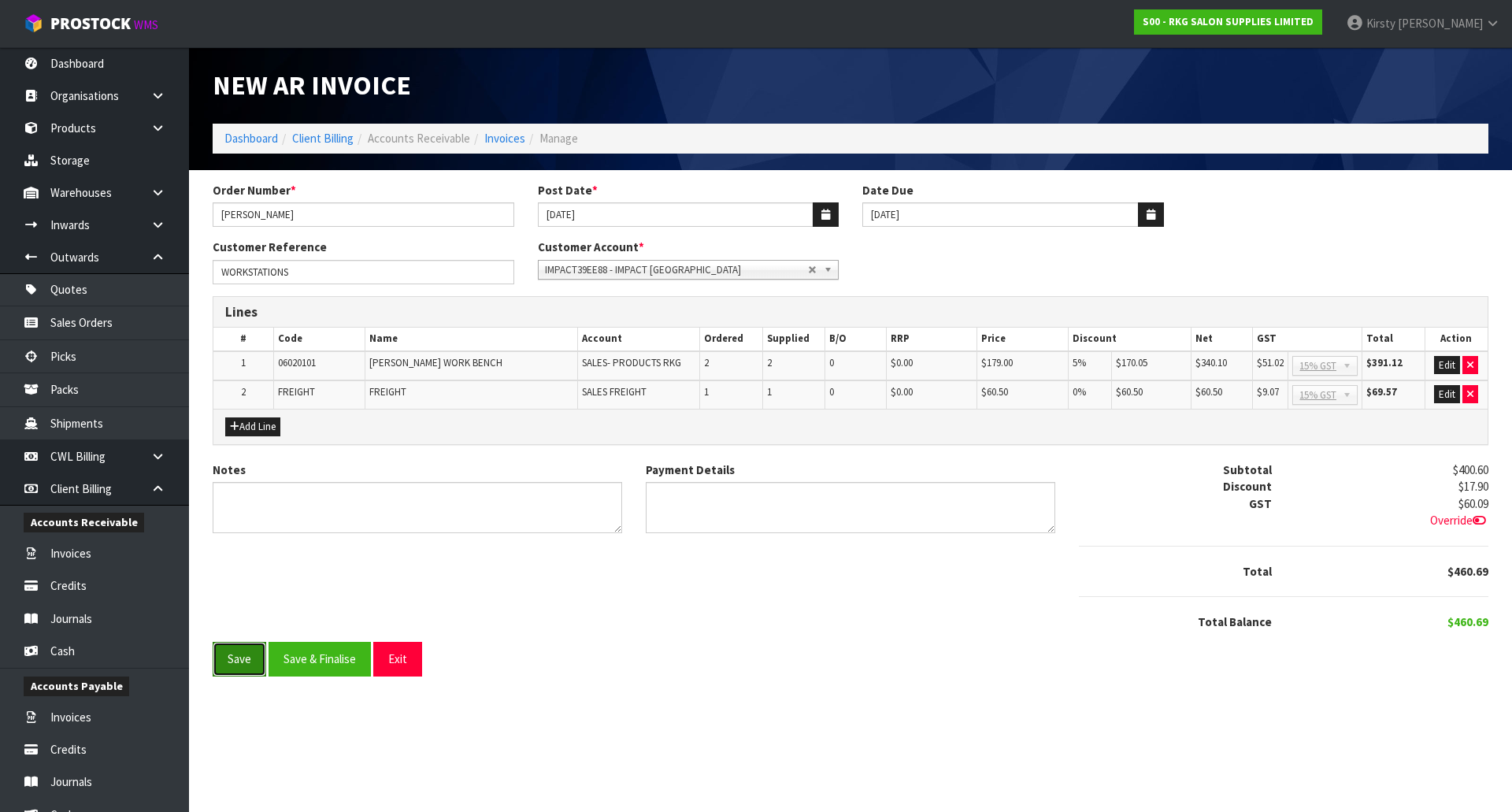
click at [241, 662] on button "Save" at bounding box center [239, 658] width 53 height 33
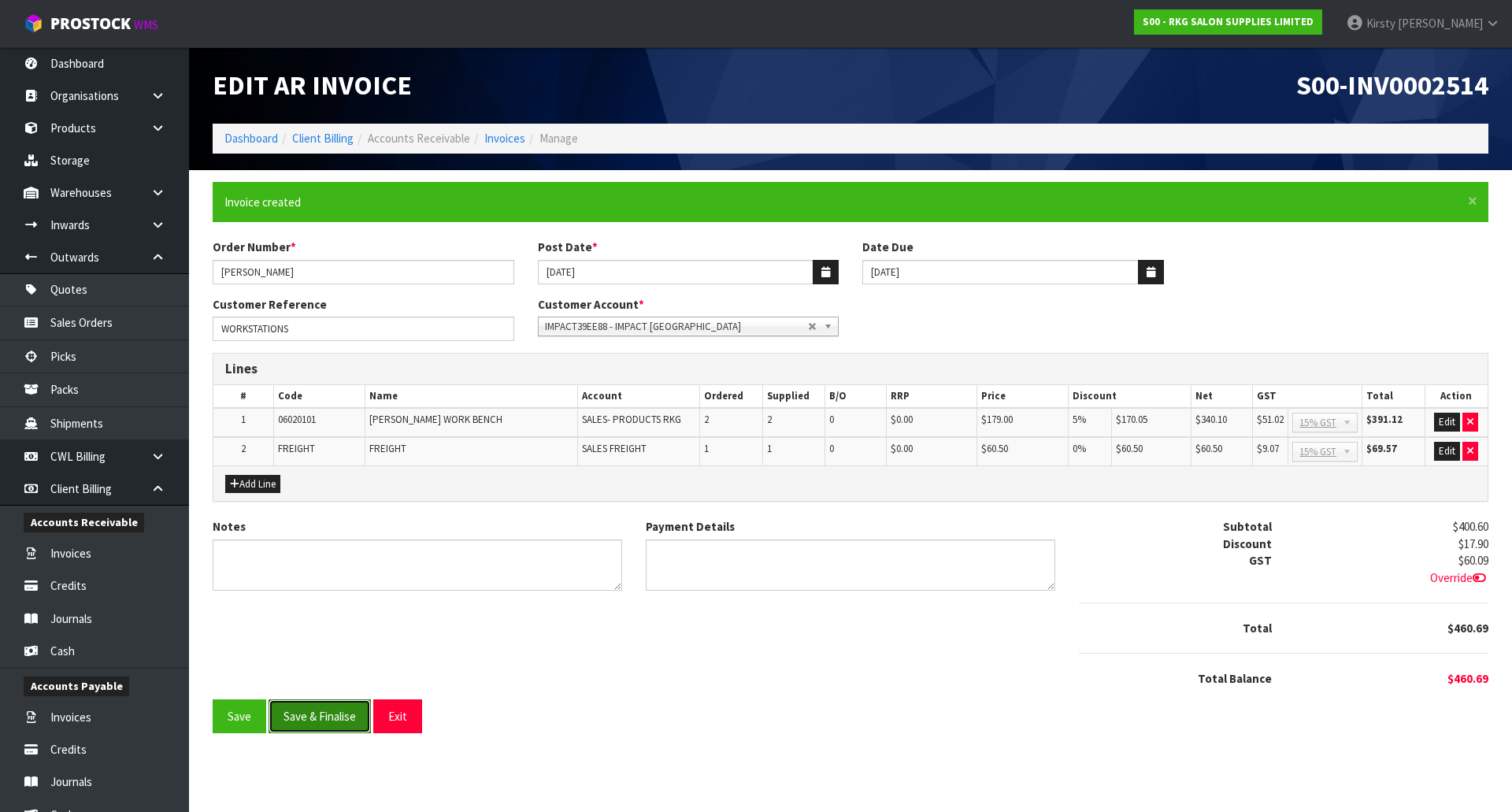
click at [312, 714] on button "Save & Finalise" at bounding box center [320, 717] width 102 height 33
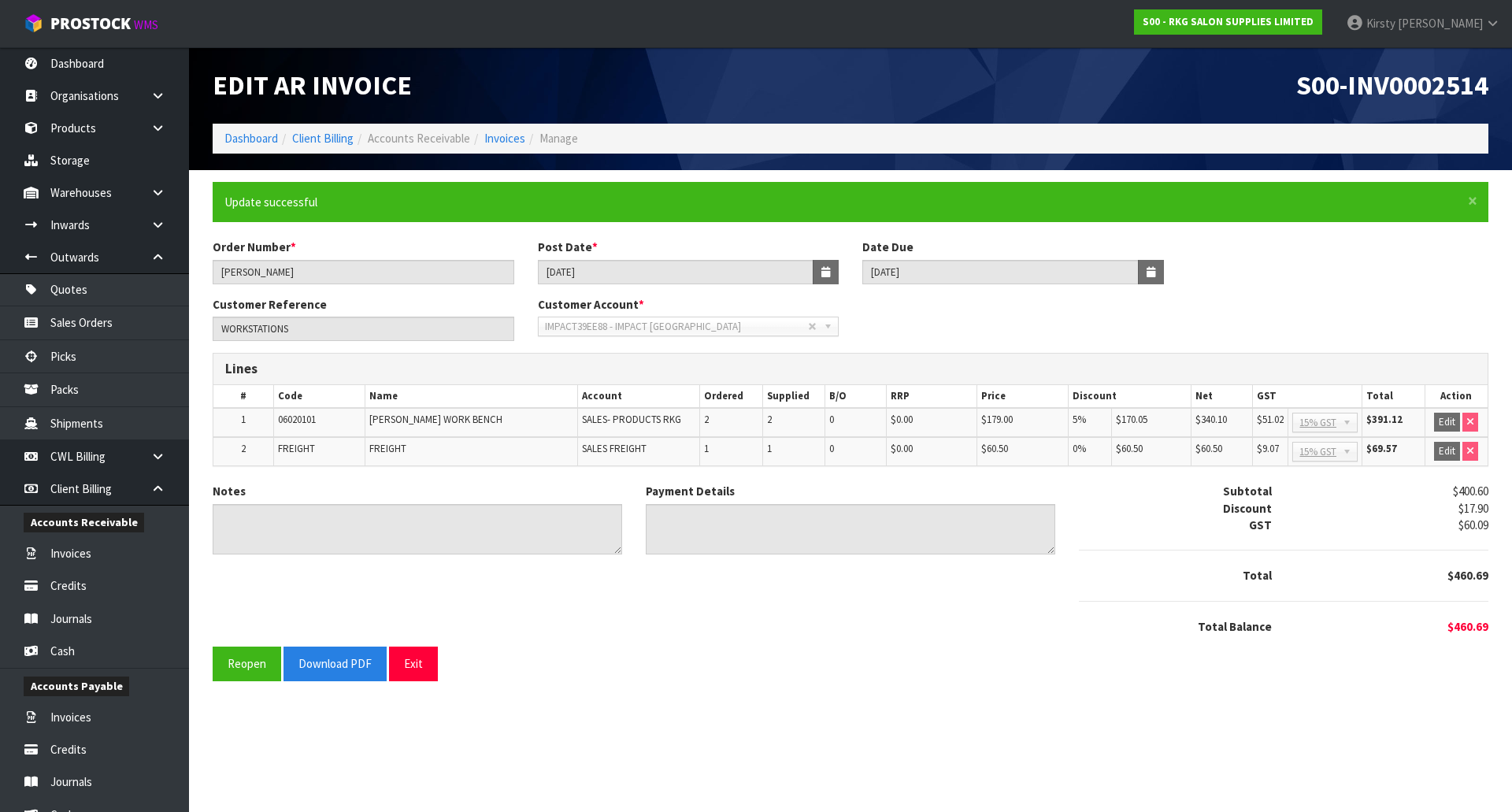
click at [312, 714] on section "Edit AR Invoice S00-INV0002514 Dashboard Client Billing Accounts Receivable Inv…" at bounding box center [756, 406] width 1512 height 812
click at [344, 656] on button "Download PDF" at bounding box center [335, 663] width 103 height 33
click at [409, 666] on button "Exit" at bounding box center [413, 663] width 49 height 33
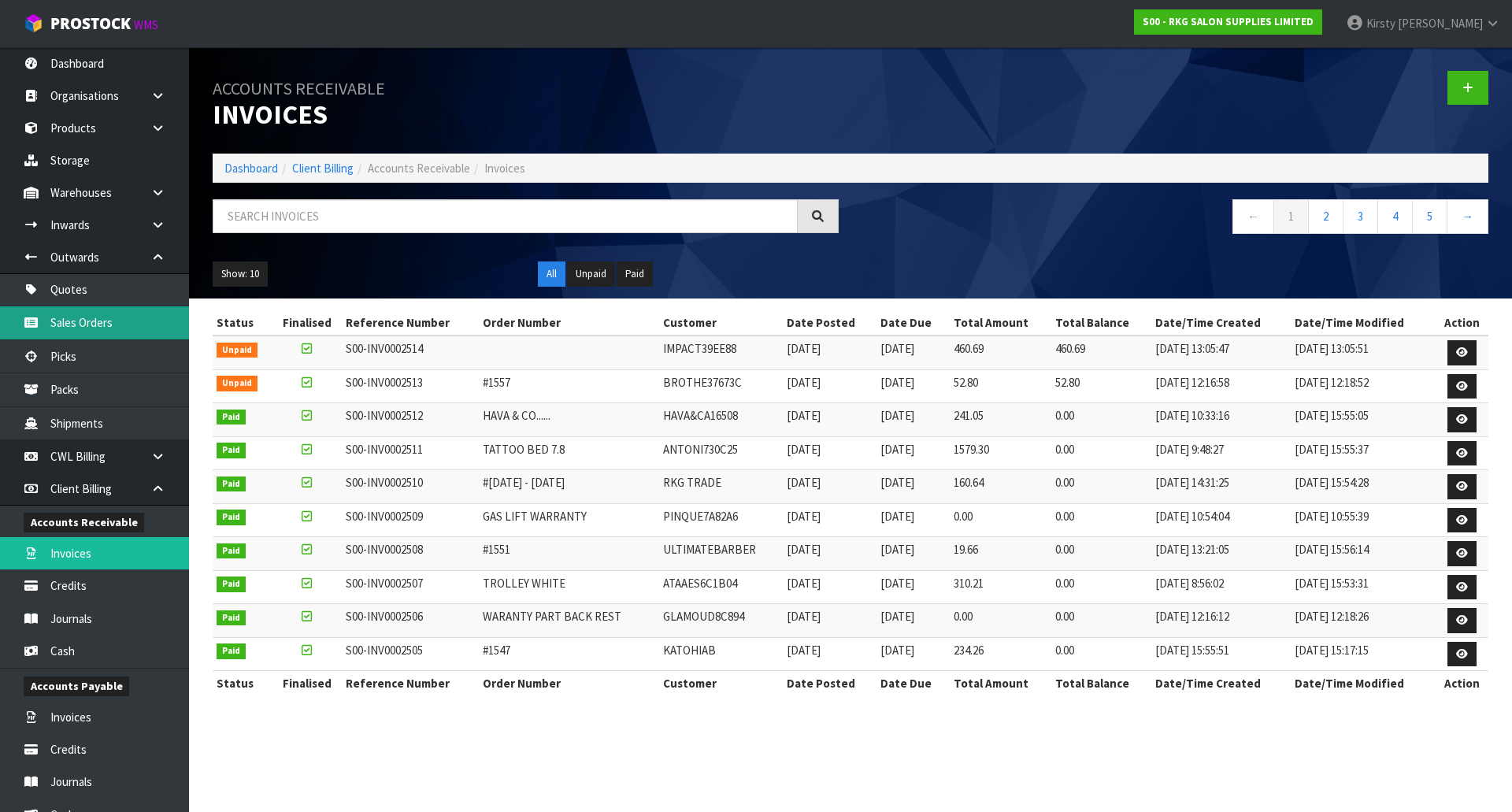
click at [77, 318] on link "Sales Orders" at bounding box center [94, 322] width 189 height 32
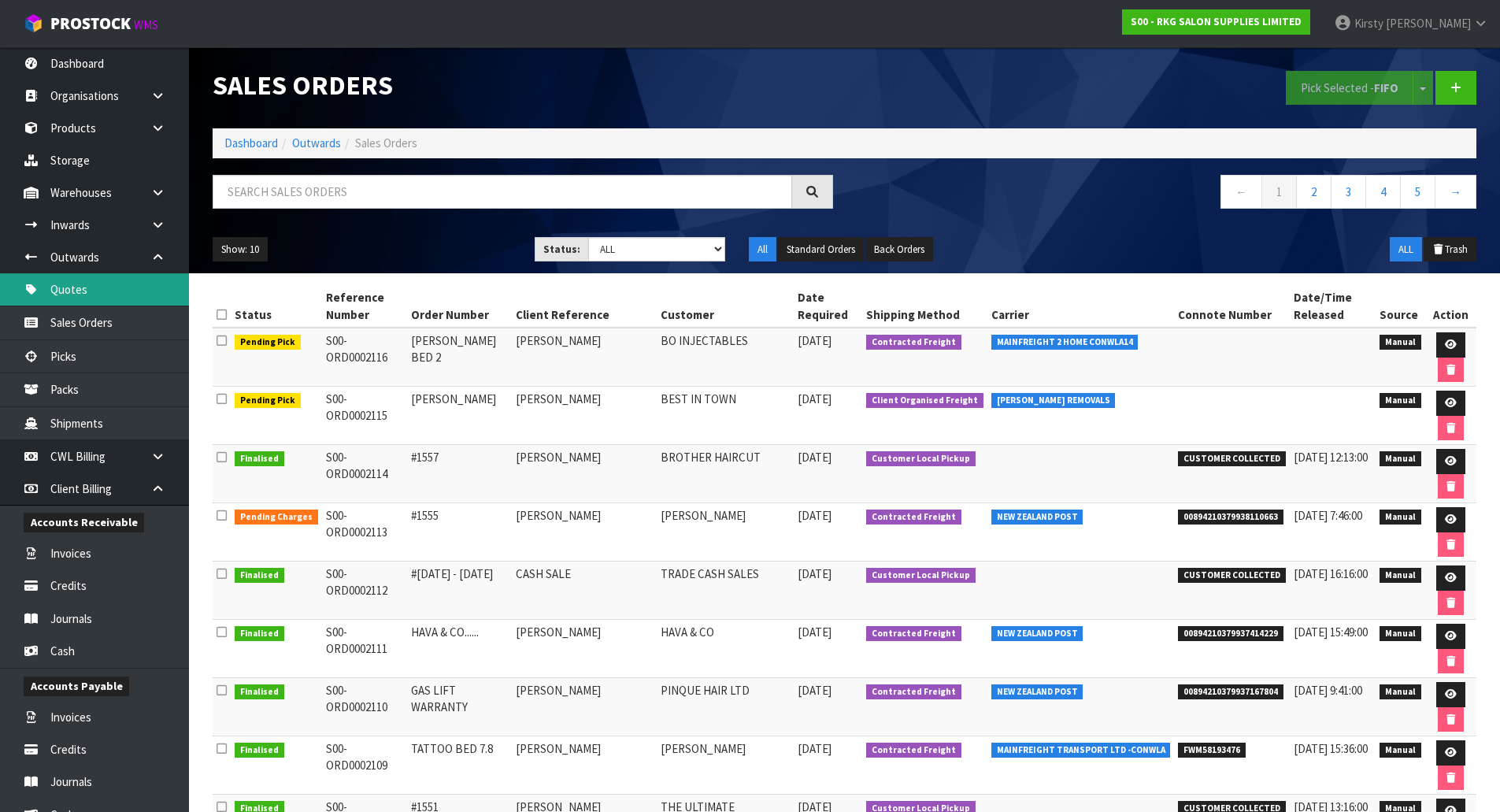
click at [77, 283] on link "Quotes" at bounding box center [94, 289] width 189 height 32
